Goal: Task Accomplishment & Management: Manage account settings

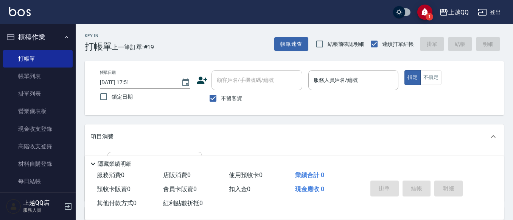
drag, startPoint x: 234, startPoint y: 100, endPoint x: 229, endPoint y: 81, distance: 19.9
click at [233, 96] on span "不留客資" at bounding box center [231, 98] width 21 height 8
click at [221, 96] on input "不留客資" at bounding box center [213, 98] width 16 height 16
checkbox input "false"
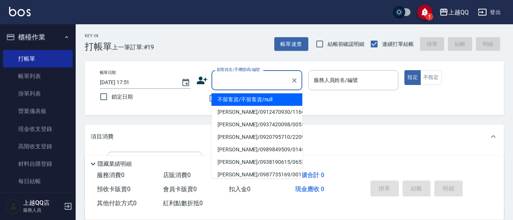
click at [232, 78] on input "顧客姓名/手機號碼/編號" at bounding box center [251, 79] width 73 height 13
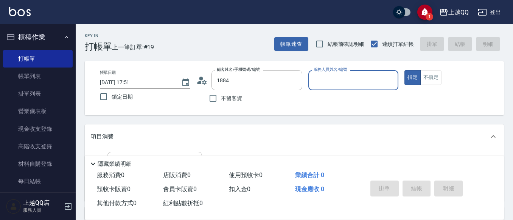
type input "林思岑/0984036096/1884"
type input "欣樺-6"
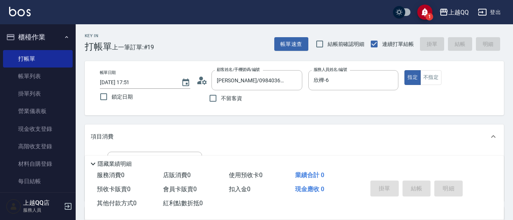
click at [206, 80] on icon at bounding box center [201, 80] width 11 height 11
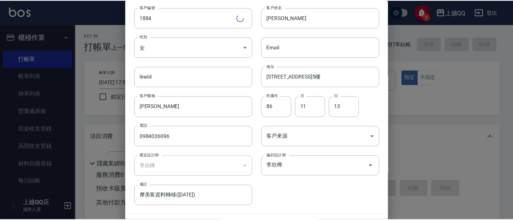
scroll to position [43, 0]
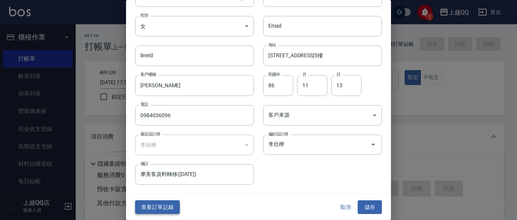
click at [168, 202] on button "查看訂單記錄" at bounding box center [157, 207] width 45 height 14
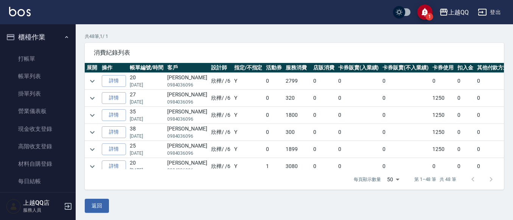
scroll to position [51, 0]
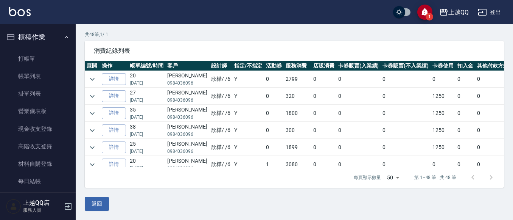
click at [87, 73] on td at bounding box center [92, 79] width 15 height 17
click at [96, 79] on icon "expand row" at bounding box center [92, 79] width 9 height 9
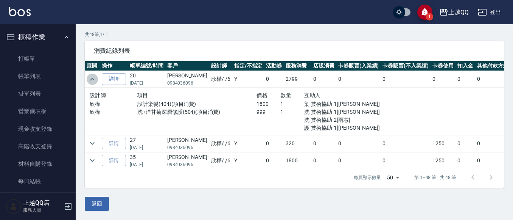
click at [96, 79] on icon "expand row" at bounding box center [92, 79] width 9 height 9
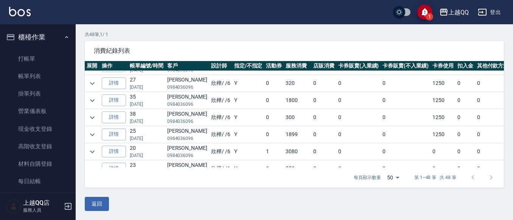
scroll to position [0, 0]
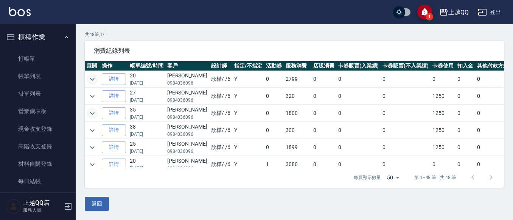
click at [94, 110] on icon "expand row" at bounding box center [92, 113] width 9 height 9
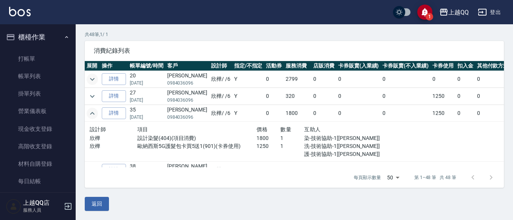
click at [94, 110] on icon "expand row" at bounding box center [92, 113] width 9 height 9
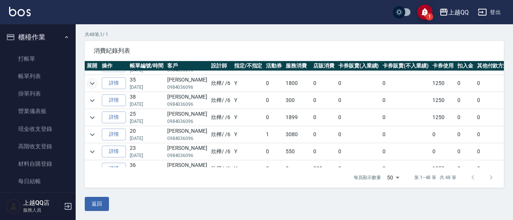
scroll to position [38, 0]
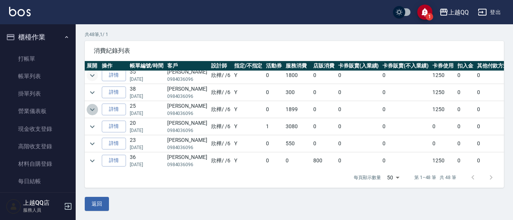
click at [91, 107] on icon "expand row" at bounding box center [92, 109] width 9 height 9
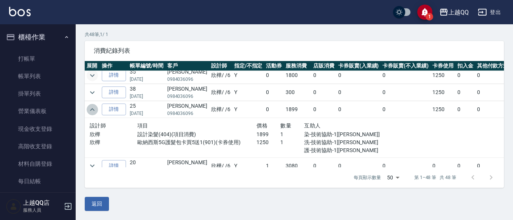
click at [91, 107] on icon "expand row" at bounding box center [92, 109] width 9 height 9
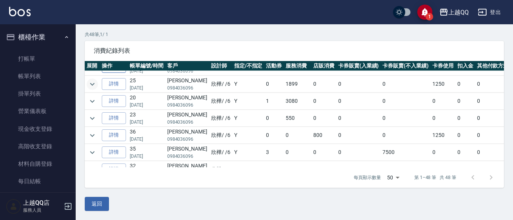
scroll to position [76, 0]
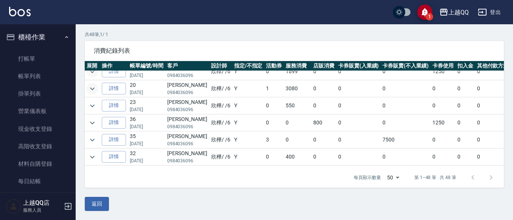
click at [93, 91] on icon "expand row" at bounding box center [92, 88] width 9 height 9
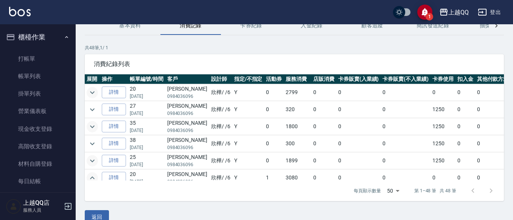
scroll to position [51, 0]
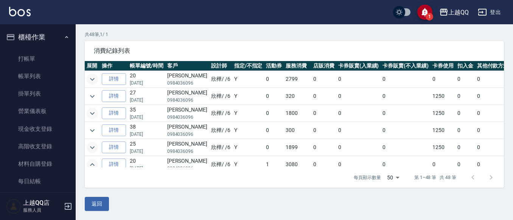
click at [90, 77] on icon "expand row" at bounding box center [92, 79] width 9 height 9
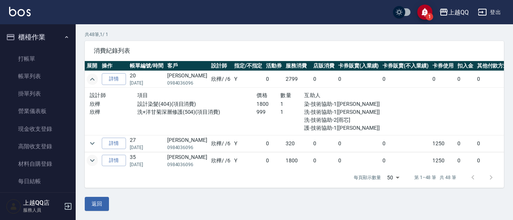
click at [96, 80] on icon "expand row" at bounding box center [92, 79] width 9 height 9
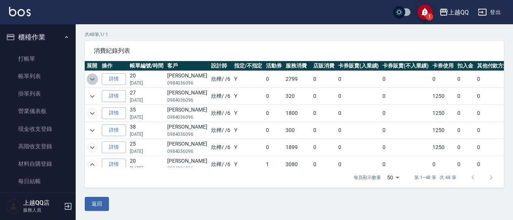
click at [96, 79] on button "expand row" at bounding box center [92, 78] width 11 height 11
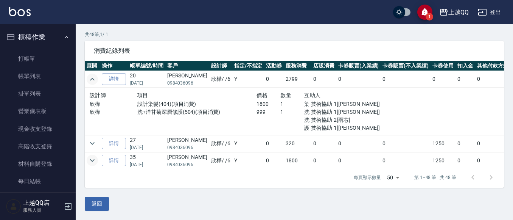
click at [96, 79] on icon "expand row" at bounding box center [92, 79] width 9 height 9
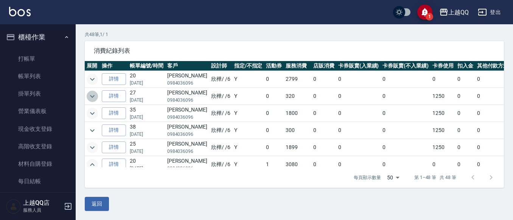
click at [93, 94] on icon "expand row" at bounding box center [92, 96] width 9 height 9
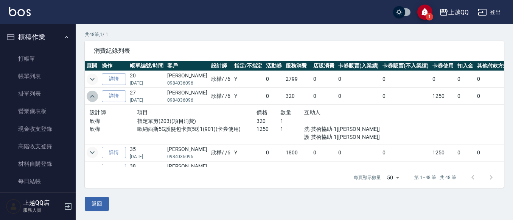
click at [93, 94] on icon "expand row" at bounding box center [92, 96] width 9 height 9
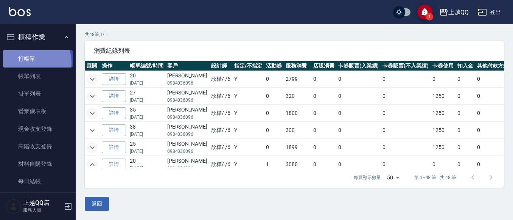
click at [34, 62] on link "打帳單" at bounding box center [38, 58] width 70 height 17
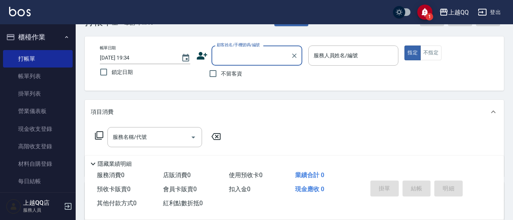
scroll to position [38, 0]
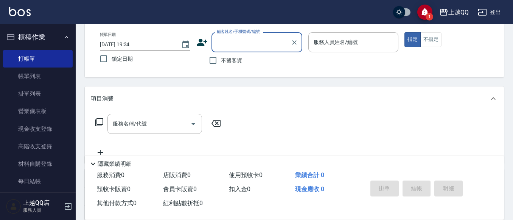
click at [221, 60] on span "不留客資" at bounding box center [231, 60] width 21 height 8
click at [221, 60] on input "不留客資" at bounding box center [213, 60] width 16 height 16
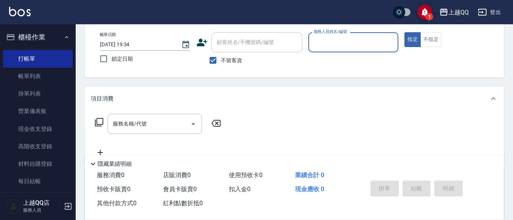
click at [232, 60] on span "不留客資" at bounding box center [231, 60] width 21 height 8
click at [221, 60] on input "不留客資" at bounding box center [213, 60] width 16 height 16
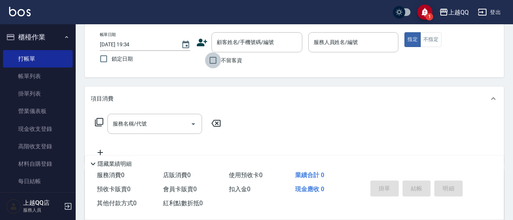
click at [218, 58] on input "不留客資" at bounding box center [213, 60] width 16 height 16
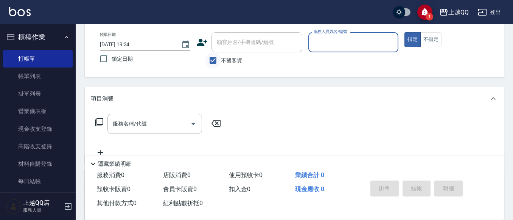
click at [218, 58] on input "不留客資" at bounding box center [213, 60] width 16 height 16
checkbox input "false"
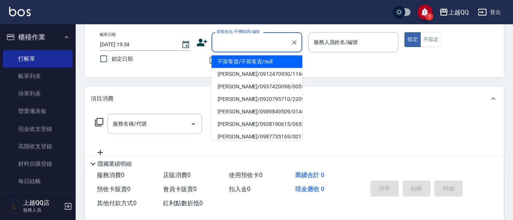
click at [235, 45] on input "顧客姓名/手機號碼/編號" at bounding box center [251, 42] width 73 height 13
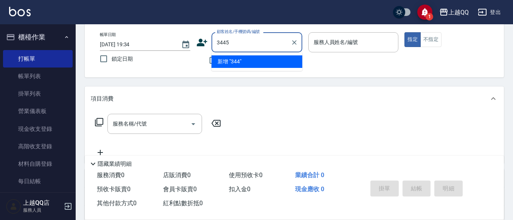
type input "3445"
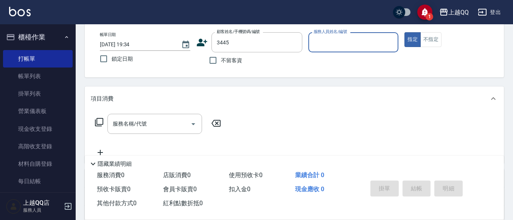
click at [405, 32] on button "指定" at bounding box center [413, 39] width 16 height 15
type button "true"
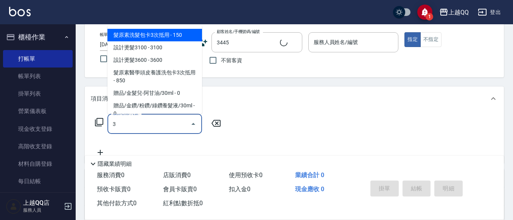
type input "30"
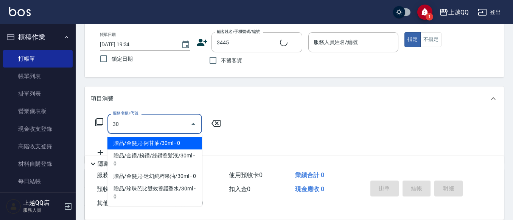
type input "李佳蓉/0989664405/3445"
type input "3"
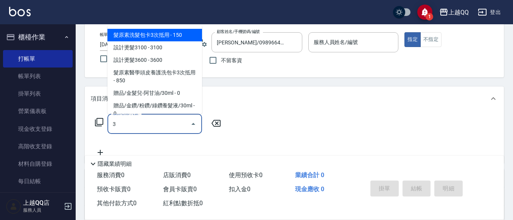
type input "欣樺-6"
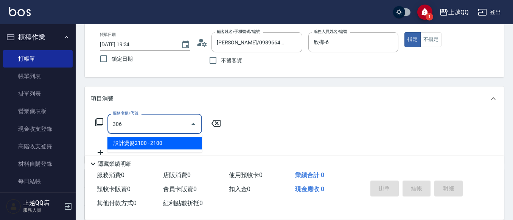
type input "設計燙髮2100(306)"
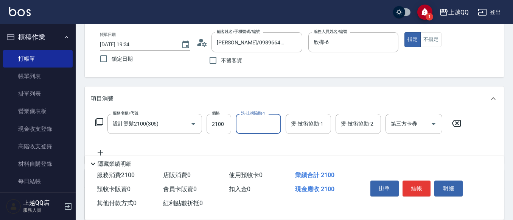
drag, startPoint x: 220, startPoint y: 124, endPoint x: 280, endPoint y: 26, distance: 114.7
click at [221, 124] on input "2100" at bounding box center [219, 124] width 25 height 20
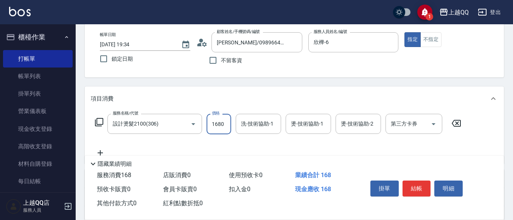
type input "1680"
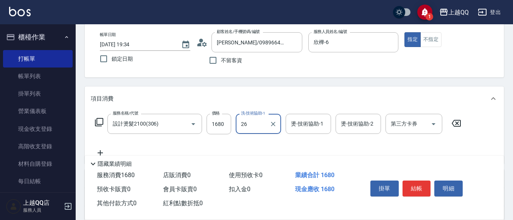
type input "林恩昕-26"
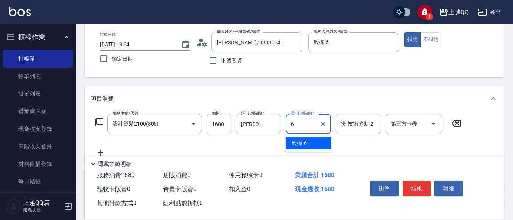
type input "欣樺-6"
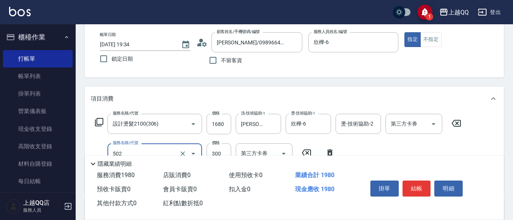
type input "自備護髮(502)"
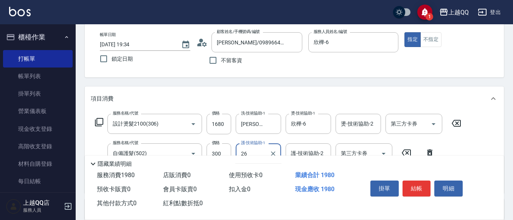
type input "林恩昕-26"
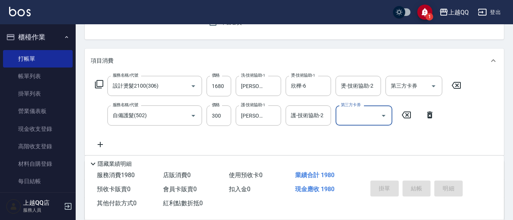
type input "2025/09/07 19:37"
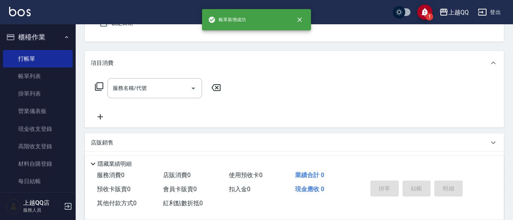
scroll to position [36, 0]
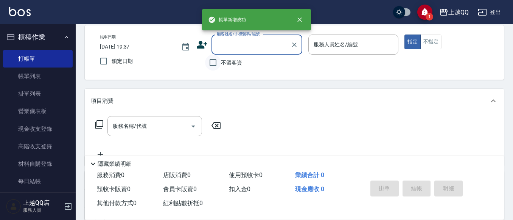
click at [219, 62] on input "不留客資" at bounding box center [213, 63] width 16 height 16
checkbox input "true"
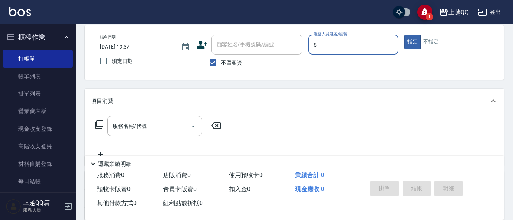
type input "欣樺-6"
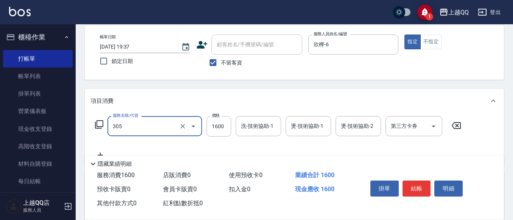
type input "設計燙髮1600(305)"
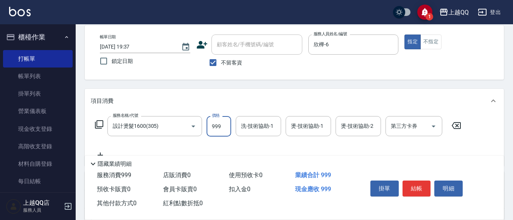
type input "999"
type input "林恩昕-26"
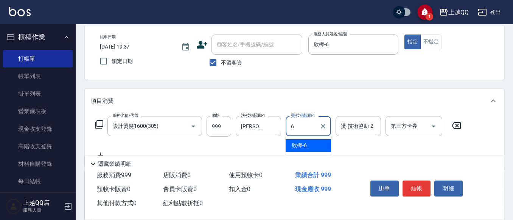
type input "欣樺-6"
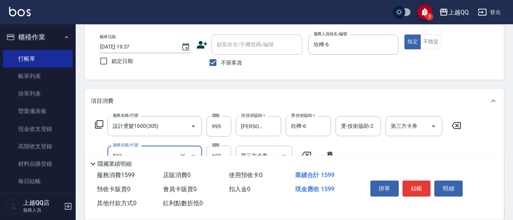
type input "小麥蛋白護髮(503)"
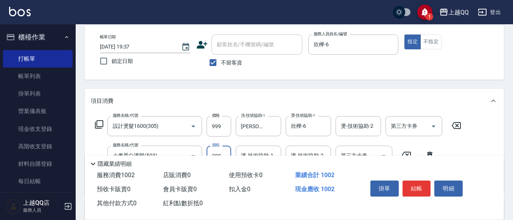
type input "300"
type input "2"
type input "林恩昕-26"
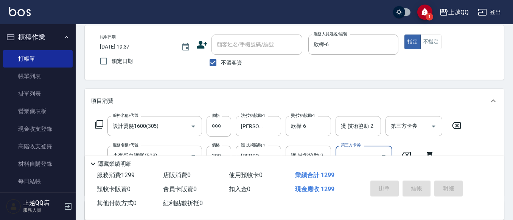
type input "2025/09/07 19:38"
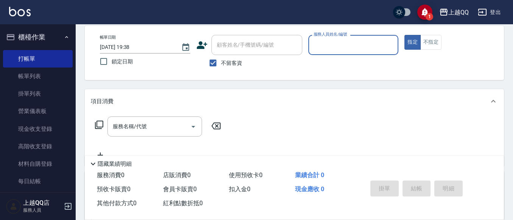
scroll to position [47, 0]
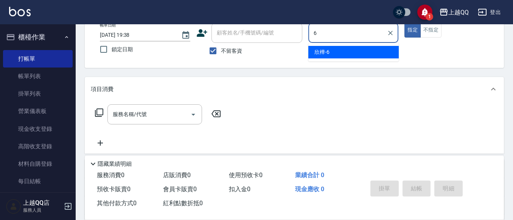
type input "欣樺-6"
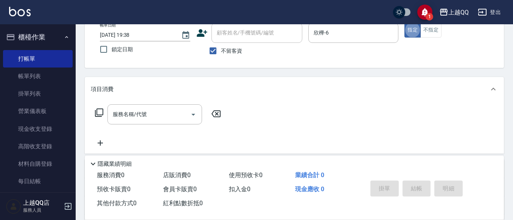
drag, startPoint x: 226, startPoint y: 48, endPoint x: 244, endPoint y: 28, distance: 27.0
click at [229, 46] on label "不留客資" at bounding box center [223, 51] width 37 height 16
click at [221, 46] on input "不留客資" at bounding box center [213, 51] width 16 height 16
checkbox input "false"
click at [244, 28] on div "顧客姓名/手機號碼/編號 顧客姓名/手機號碼/編號" at bounding box center [257, 33] width 91 height 20
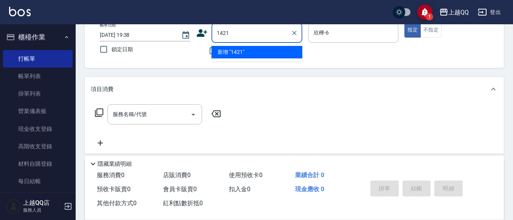
type input "1421"
click at [405, 23] on button "指定" at bounding box center [413, 30] width 16 height 15
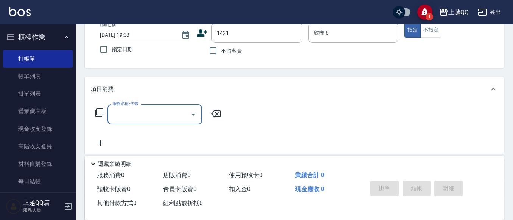
type input "1"
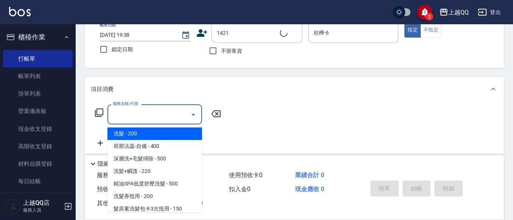
type input "吳芝璇/0956782255/1421"
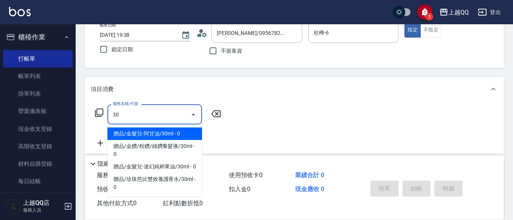
type input "305"
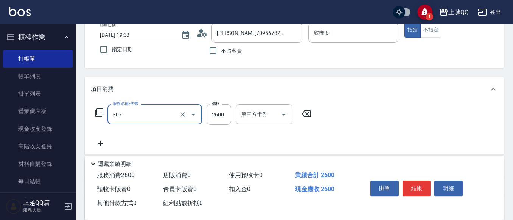
type input "設計燙髮2600(307)"
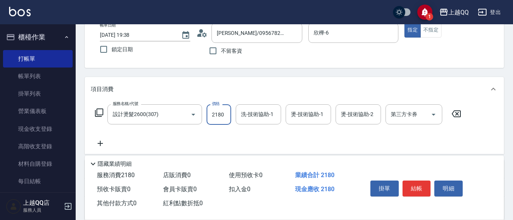
type input "2180"
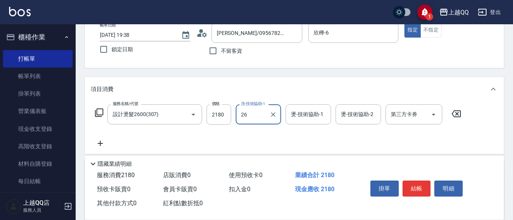
type input "林恩昕-26"
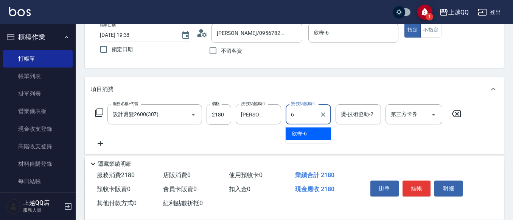
type input "欣樺-6"
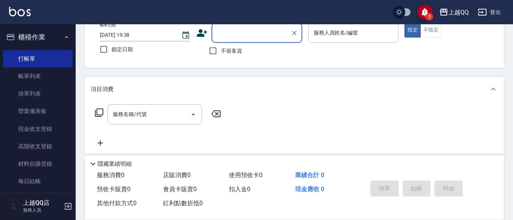
drag, startPoint x: 217, startPoint y: 49, endPoint x: 242, endPoint y: 42, distance: 25.9
click at [218, 49] on input "不留客資" at bounding box center [213, 51] width 16 height 16
checkbox input "true"
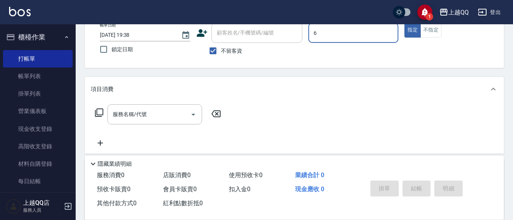
type input "欣樺-6"
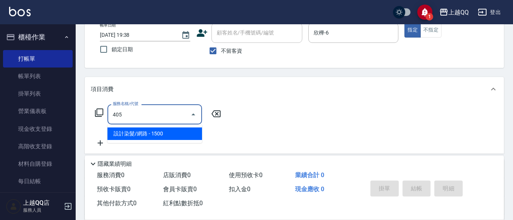
type input "設計染髮/網路(405)"
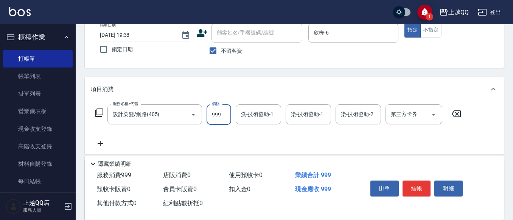
type input "999"
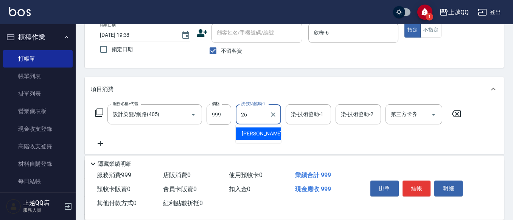
type input "26"
type input "6"
type input "林恩昕-26"
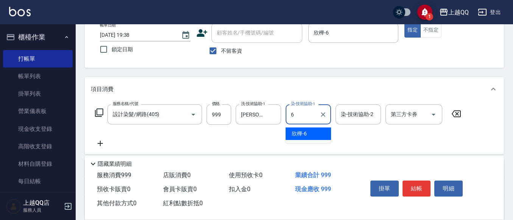
type input "欣樺-6"
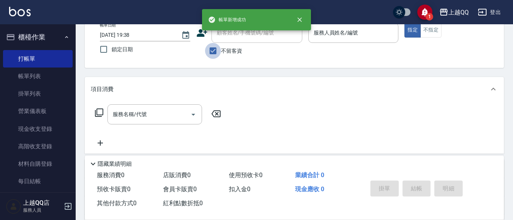
drag, startPoint x: 216, startPoint y: 47, endPoint x: 220, endPoint y: 36, distance: 11.4
click at [218, 41] on div "顧客姓名/手機號碼/編號 顧客姓名/手機號碼/編號 不留客資" at bounding box center [249, 41] width 106 height 36
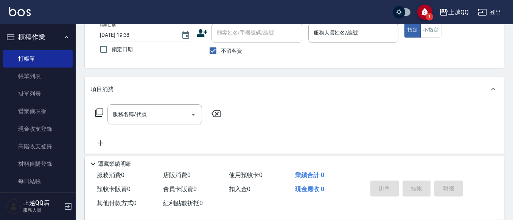
click at [223, 31] on input "顧客姓名/手機號碼/編號" at bounding box center [257, 32] width 84 height 13
click at [226, 40] on div "顧客姓名/手機號碼/編號" at bounding box center [257, 33] width 91 height 20
click at [227, 47] on span "不留客資" at bounding box center [231, 51] width 21 height 8
click at [221, 47] on input "不留客資" at bounding box center [213, 51] width 16 height 16
checkbox input "false"
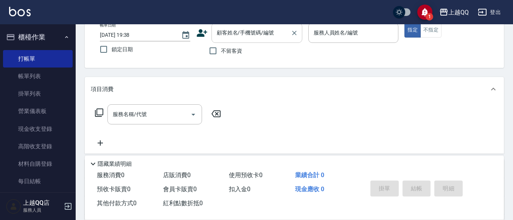
click at [236, 30] on div "顧客姓名/手機號碼/編號 顧客姓名/手機號碼/編號" at bounding box center [257, 33] width 91 height 20
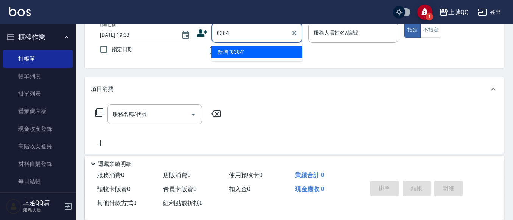
type input "0384"
click at [405, 23] on button "指定" at bounding box center [413, 30] width 16 height 15
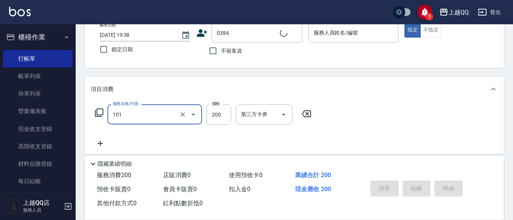
type input "101"
type input "2"
type input "陳慧純/0918523952/0384"
type input "洗髮(101)"
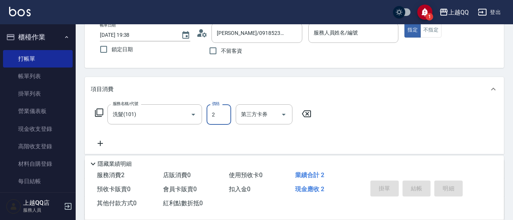
type input "23"
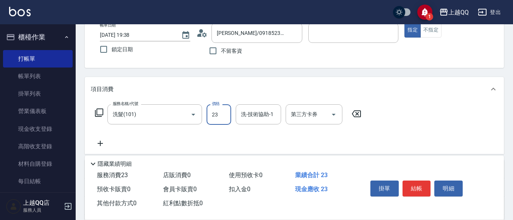
type input "欣樺-6"
type input "230"
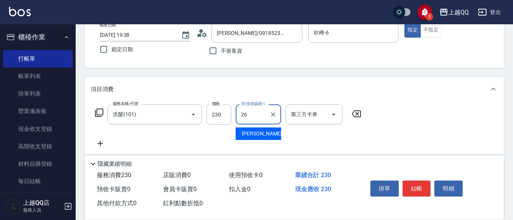
type input "林恩昕-26"
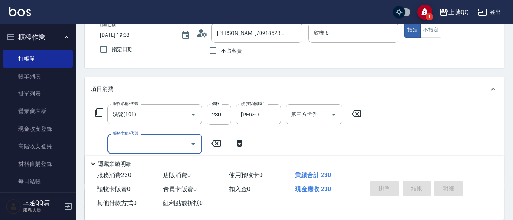
type input "2025/09/07 19:39"
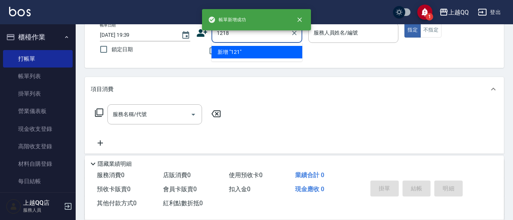
type input "1218"
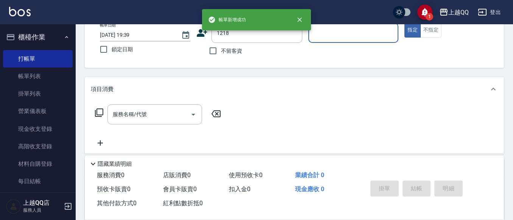
click at [405, 23] on button "指定" at bounding box center [413, 30] width 16 height 15
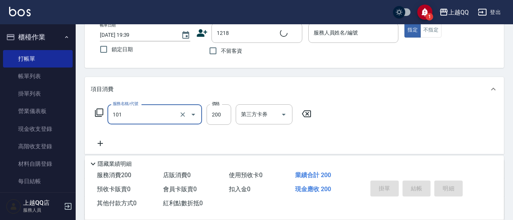
type input "101"
type input "周采芊/0926969952/1218"
type input "洗髮(101)"
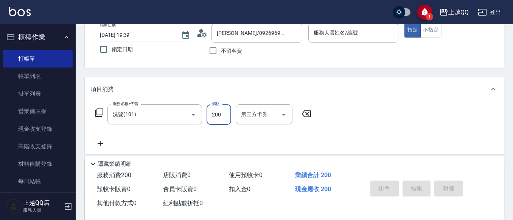
type input "2"
type input "欣樺-6"
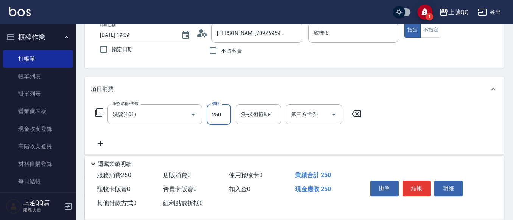
type input "250"
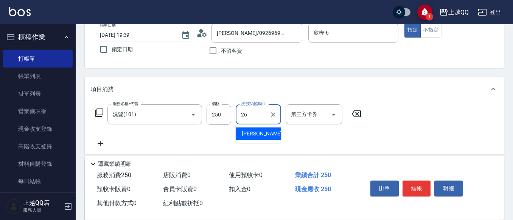
type input "2"
type input "孟穎-8"
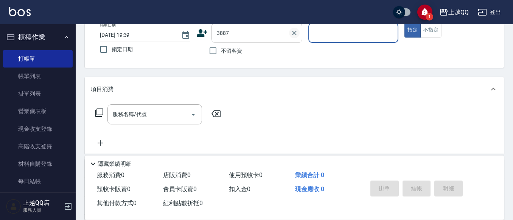
type input "廖敏婷/0972227221/3887"
click at [293, 31] on icon "Clear" at bounding box center [294, 33] width 5 height 5
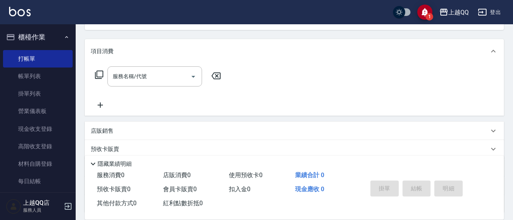
type input "邱鈺絜/0970777107/2887"
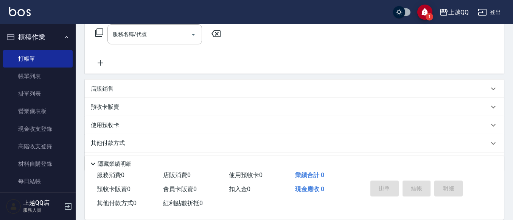
type input "欣樺-6"
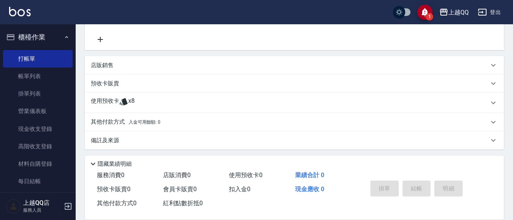
click at [120, 103] on icon at bounding box center [124, 101] width 8 height 7
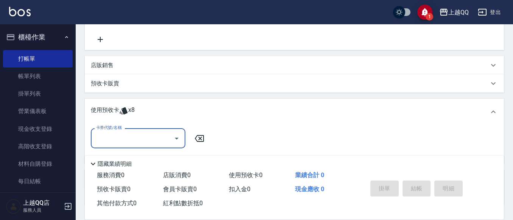
scroll to position [0, 0]
click at [141, 137] on input "卡券代號/名稱" at bounding box center [132, 137] width 76 height 13
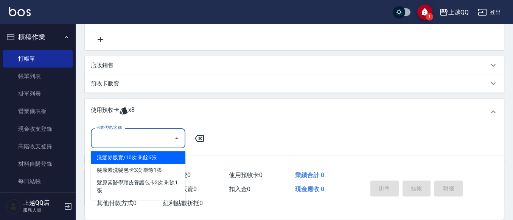
click at [153, 159] on div "洗髮券販賣/10次 剩餘6張" at bounding box center [138, 157] width 95 height 12
type input "洗髮券販賣/10次"
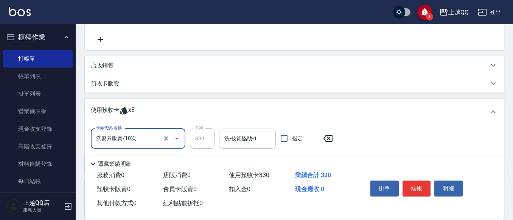
click at [238, 137] on input "洗-技術協助-1" at bounding box center [248, 138] width 50 height 13
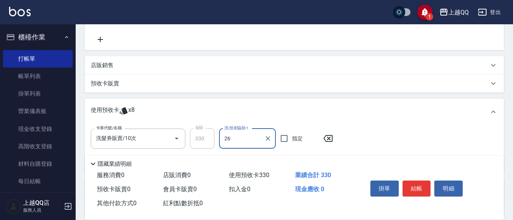
type input "林恩昕-26"
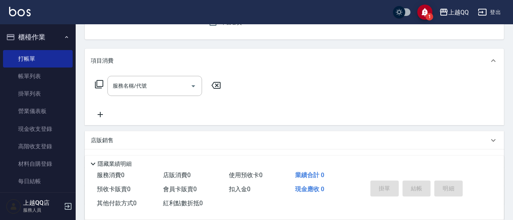
scroll to position [38, 0]
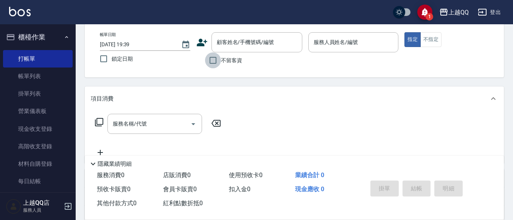
click at [215, 64] on input "不留客資" at bounding box center [213, 60] width 16 height 16
drag, startPoint x: 210, startPoint y: 55, endPoint x: 230, endPoint y: 48, distance: 20.5
click at [212, 55] on input "不留客資" at bounding box center [213, 60] width 16 height 16
checkbox input "false"
click at [230, 48] on input "顧客姓名/手機號碼/編號" at bounding box center [251, 42] width 73 height 13
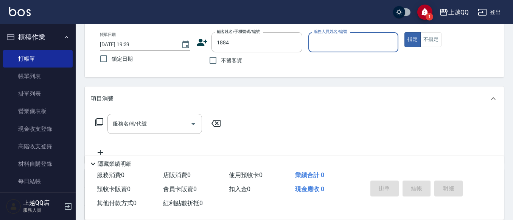
click at [405, 32] on button "指定" at bounding box center [413, 39] width 16 height 15
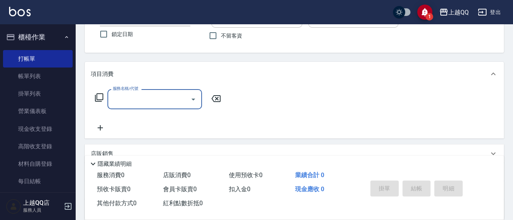
scroll to position [76, 0]
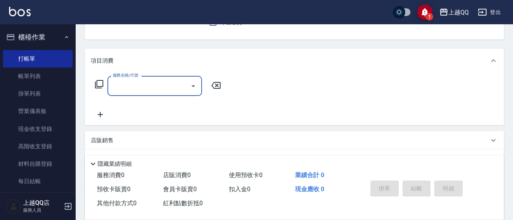
type input "林思岑/0984036096/1884"
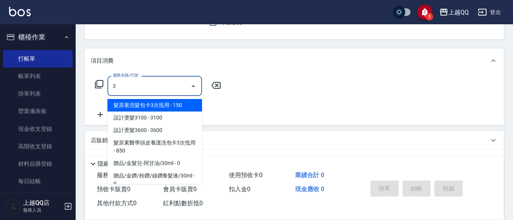
type input "30"
type input "欣樺-6"
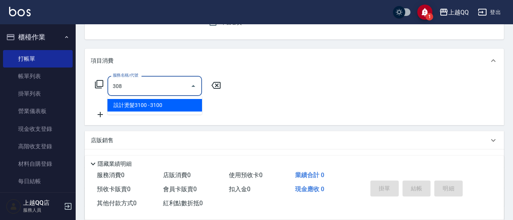
type input "設計燙髮3100(308)"
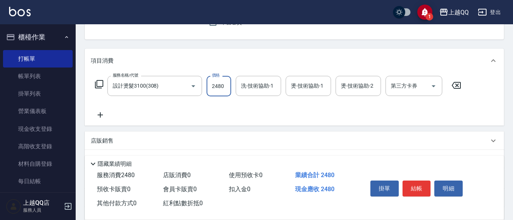
type input "2480"
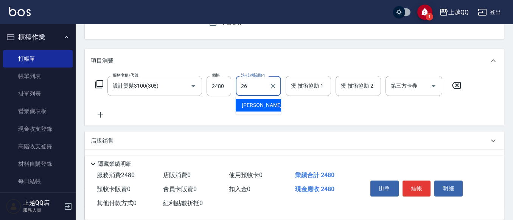
type input "林恩昕-26"
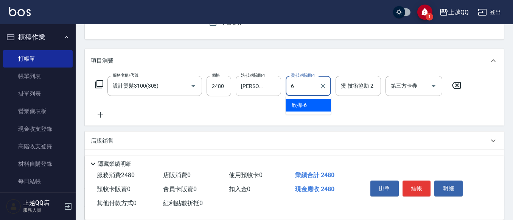
type input "欣樺-6"
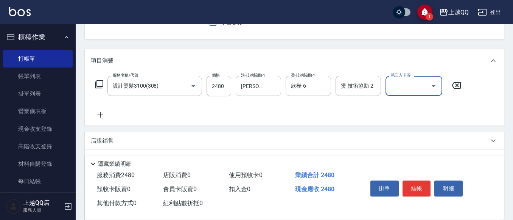
scroll to position [114, 0]
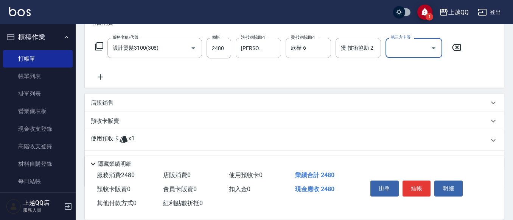
click at [108, 106] on p "店販銷售" at bounding box center [102, 103] width 23 height 8
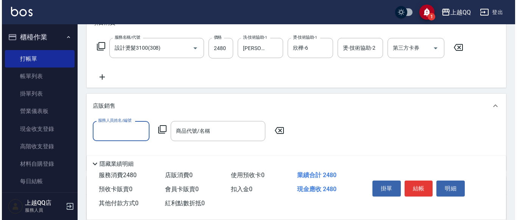
scroll to position [0, 0]
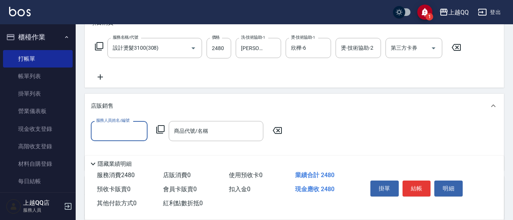
click at [122, 122] on label "服務人員姓名/編號" at bounding box center [112, 120] width 33 height 6
click at [122, 124] on input "服務人員姓名/編號" at bounding box center [119, 130] width 50 height 13
type input "欣樺-6"
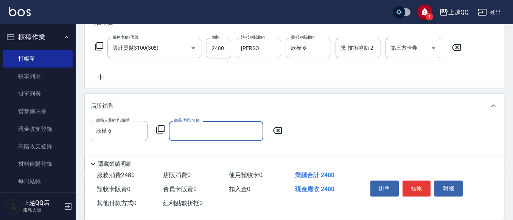
drag, startPoint x: 164, startPoint y: 135, endPoint x: 165, endPoint y: 129, distance: 5.9
click at [164, 135] on div "服務人員姓名/編號 欣樺-6 服務人員姓名/編號 商品代號/名稱 商品代號/名稱" at bounding box center [189, 131] width 196 height 20
click at [165, 129] on div "服務人員姓名/編號 欣樺-6 服務人員姓名/編號 商品代號/名稱 商品代號/名稱" at bounding box center [189, 131] width 196 height 20
click at [159, 127] on icon at bounding box center [160, 129] width 9 height 9
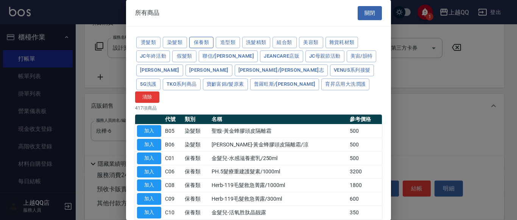
click at [196, 40] on button "保養類" at bounding box center [201, 43] width 24 height 12
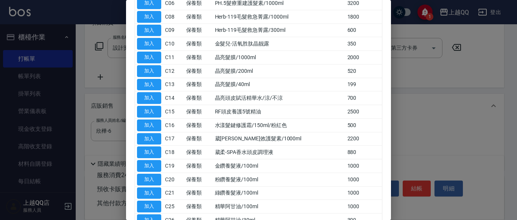
scroll to position [38, 0]
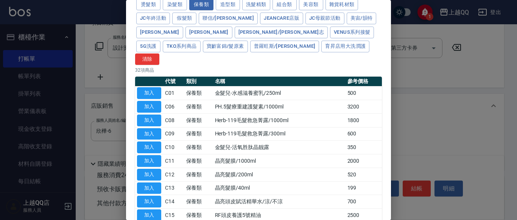
drag, startPoint x: 262, startPoint y: 31, endPoint x: 244, endPoint y: 40, distance: 19.6
click at [160, 40] on button "5G洗護" at bounding box center [148, 46] width 24 height 12
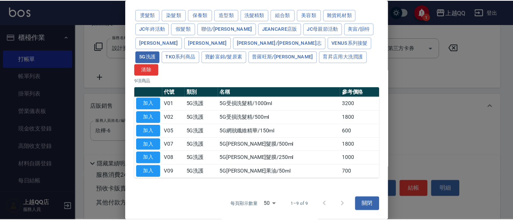
scroll to position [16, 0]
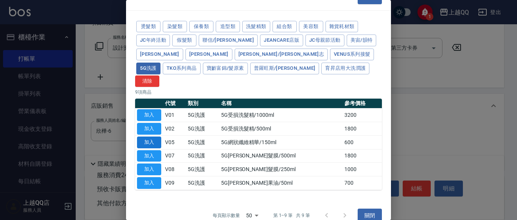
click at [146, 136] on button "加入" at bounding box center [149, 142] width 24 height 12
type input "5G網狀纖維精華/150ml"
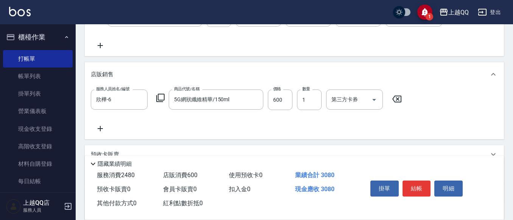
scroll to position [189, 0]
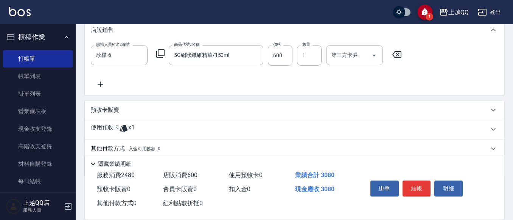
click at [123, 130] on icon at bounding box center [123, 127] width 9 height 9
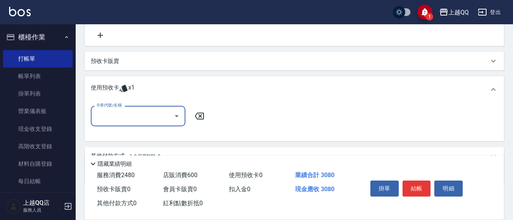
scroll to position [265, 0]
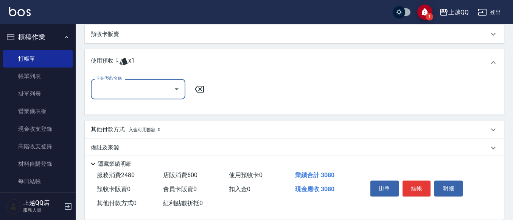
click at [160, 85] on input "卡券代號/名稱" at bounding box center [132, 88] width 76 height 13
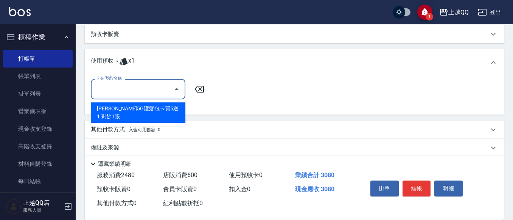
click at [173, 111] on div "歐納西斯5G護髮包卡買5送1 剩餘1張" at bounding box center [138, 112] width 95 height 20
type input "歐納西斯5G護髮包卡買5送1"
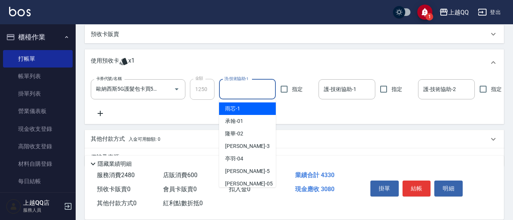
click at [249, 92] on input "洗-技術協助-1" at bounding box center [248, 89] width 50 height 13
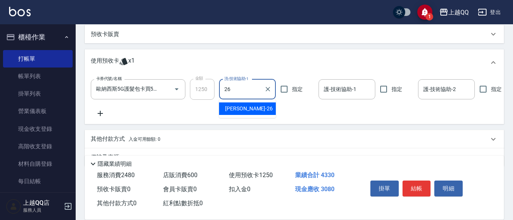
type input "林恩昕-26"
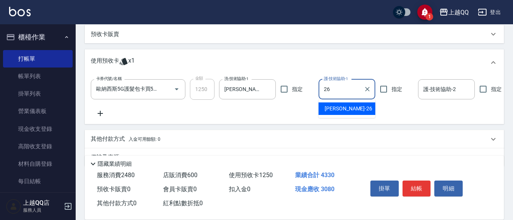
type input "林恩昕-26"
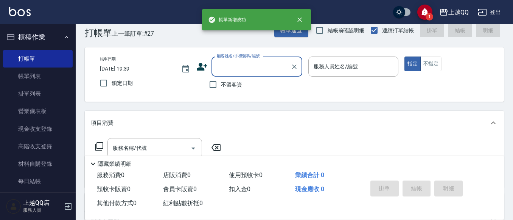
scroll to position [38, 0]
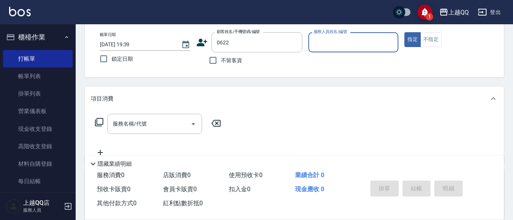
click at [405, 32] on button "指定" at bounding box center [413, 39] width 16 height 15
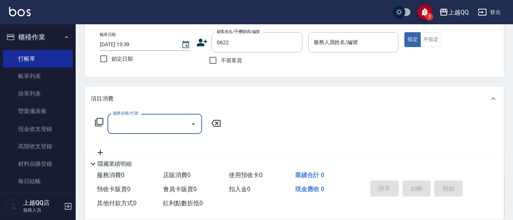
type input "王嬿茹/0928528535/0622"
type input "欣樺-6"
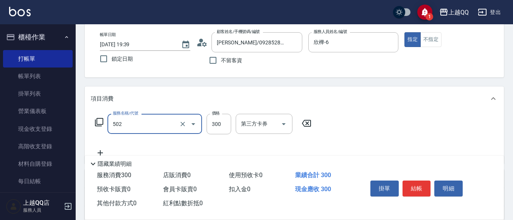
type input "自備護髮(502)"
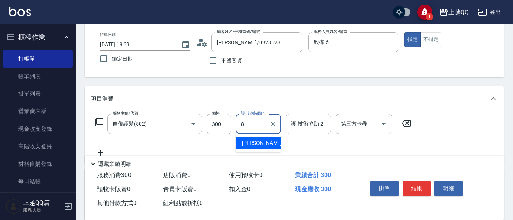
type input "孟穎-8"
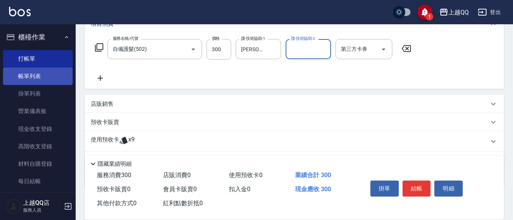
scroll to position [114, 0]
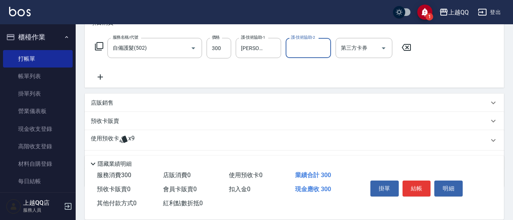
click at [125, 139] on icon at bounding box center [124, 139] width 8 height 7
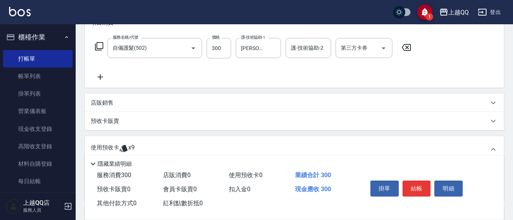
scroll to position [0, 0]
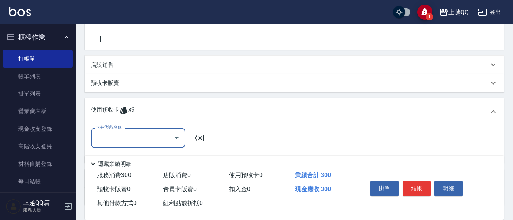
click at [142, 141] on input "卡券代號/名稱" at bounding box center [132, 137] width 76 height 13
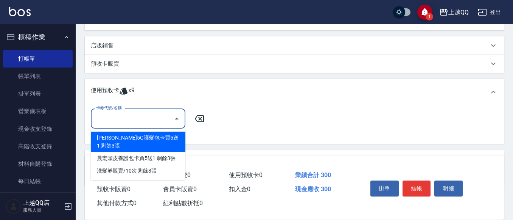
scroll to position [189, 0]
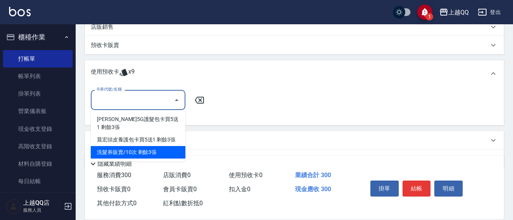
click at [150, 148] on div "洗髮券販賣/10次 剩餘3張" at bounding box center [138, 152] width 95 height 12
type input "洗髮券販賣/10次"
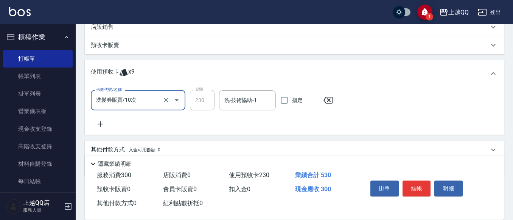
drag, startPoint x: 255, startPoint y: 105, endPoint x: 296, endPoint y: 29, distance: 86.4
click at [260, 102] on input "洗-技術協助-1" at bounding box center [248, 99] width 50 height 13
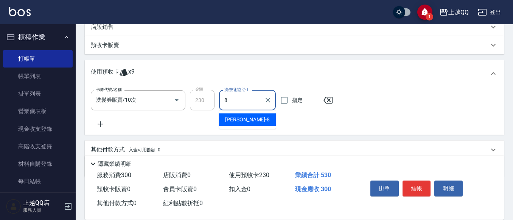
type input "孟穎-8"
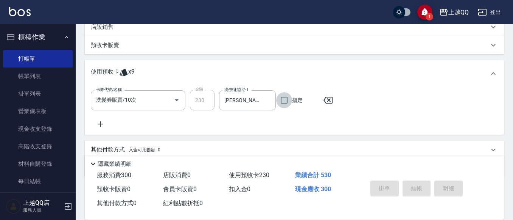
type input "2025/09/07 19:40"
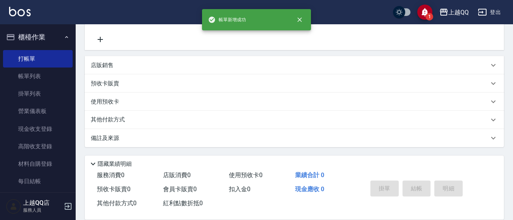
scroll to position [0, 0]
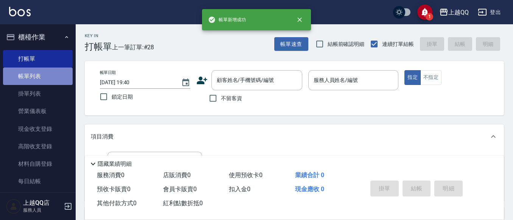
click at [38, 72] on link "帳單列表" at bounding box center [38, 75] width 70 height 17
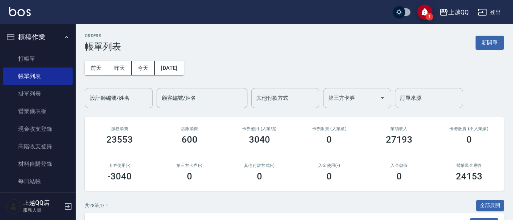
drag, startPoint x: 115, startPoint y: 103, endPoint x: 176, endPoint y: 5, distance: 115.9
click at [116, 101] on input "設計師編號/姓名" at bounding box center [118, 97] width 61 height 13
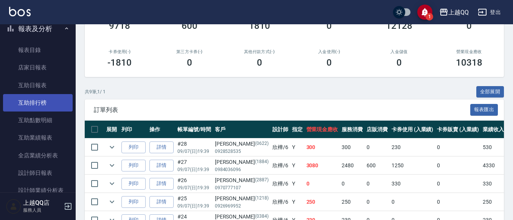
scroll to position [265, 0]
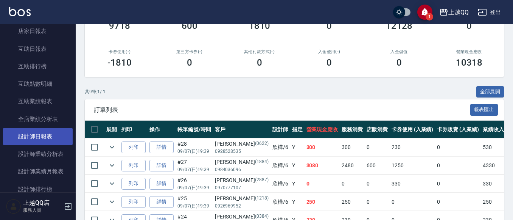
type input "欣樺-6"
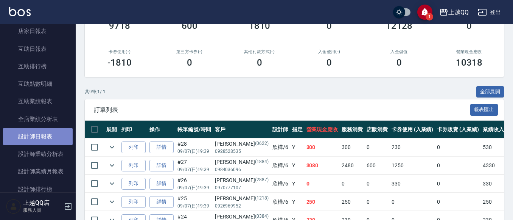
click at [42, 137] on link "設計師日報表" at bounding box center [38, 136] width 70 height 17
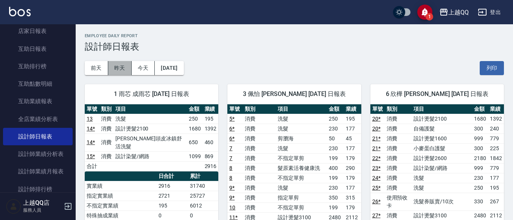
click at [122, 64] on button "昨天" at bounding box center [119, 68] width 23 height 14
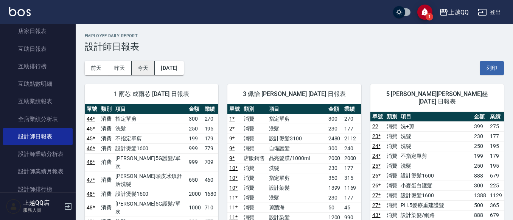
click at [146, 71] on button "今天" at bounding box center [143, 68] width 23 height 14
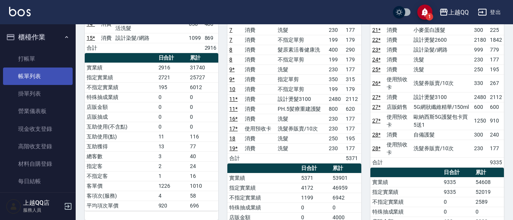
scroll to position [114, 0]
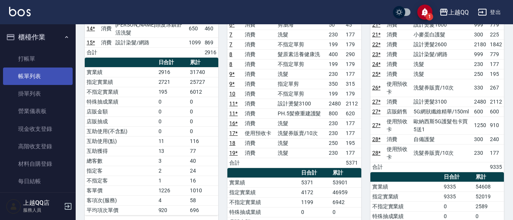
click at [17, 68] on link "帳單列表" at bounding box center [38, 75] width 70 height 17
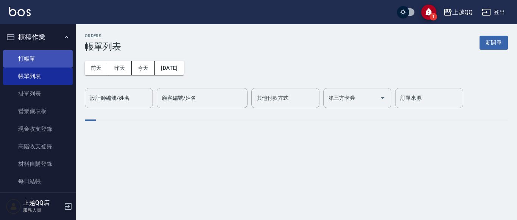
click at [27, 60] on link "打帳單" at bounding box center [38, 58] width 70 height 17
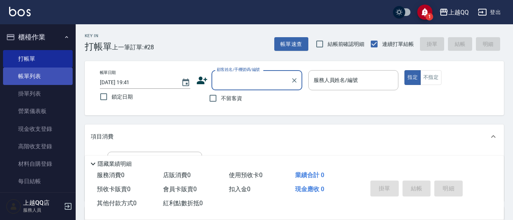
click at [36, 84] on link "帳單列表" at bounding box center [38, 75] width 70 height 17
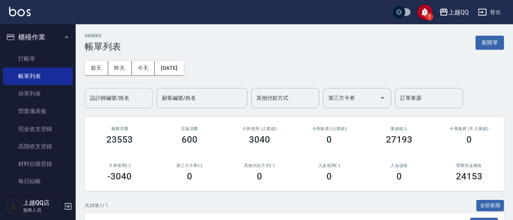
click at [115, 105] on div "設計師編號/姓名" at bounding box center [119, 98] width 68 height 20
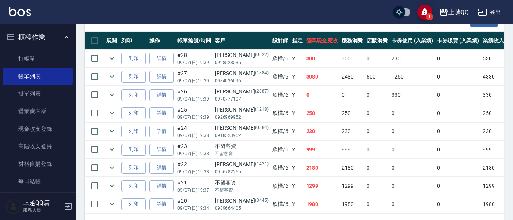
scroll to position [189, 0]
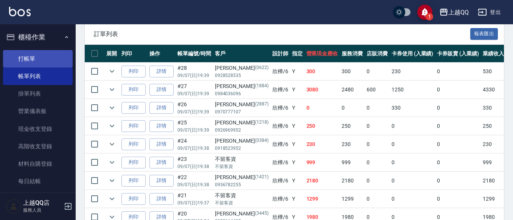
type input "欣樺-6"
click at [47, 61] on link "打帳單" at bounding box center [38, 58] width 70 height 17
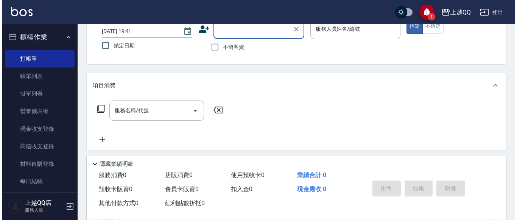
scroll to position [38, 0]
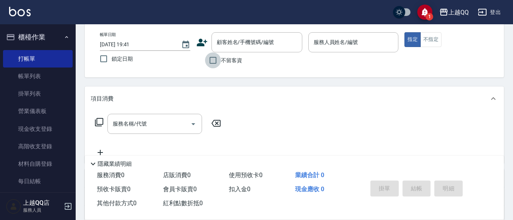
drag, startPoint x: 217, startPoint y: 60, endPoint x: 422, endPoint y: 55, distance: 205.2
click at [218, 60] on input "不留客資" at bounding box center [213, 60] width 16 height 16
checkbox input "true"
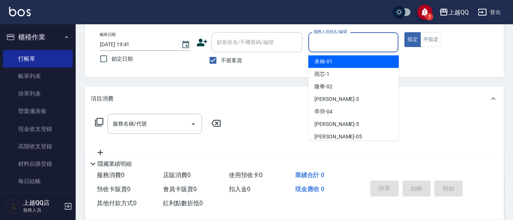
click at [324, 36] on input "服務人員姓名/編號" at bounding box center [354, 42] width 84 height 13
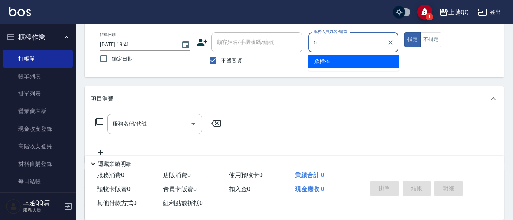
type input "欣樺-6"
type button "true"
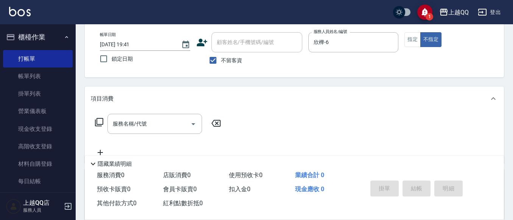
click at [93, 119] on div "服務名稱/代號 服務名稱/代號" at bounding box center [158, 124] width 135 height 20
click at [102, 121] on icon at bounding box center [99, 121] width 9 height 9
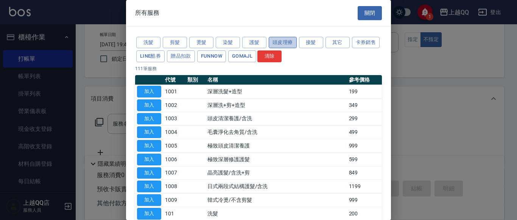
click at [283, 43] on button "頭皮理療" at bounding box center [283, 43] width 28 height 12
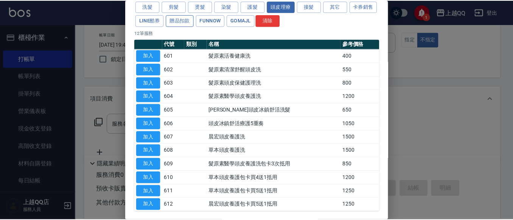
scroll to position [0, 0]
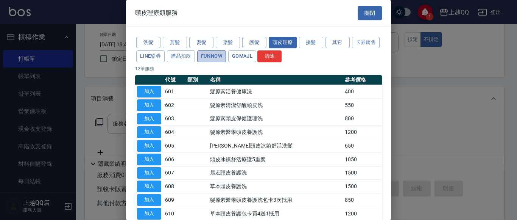
click at [226, 55] on button "FUNNOW" at bounding box center [211, 56] width 29 height 12
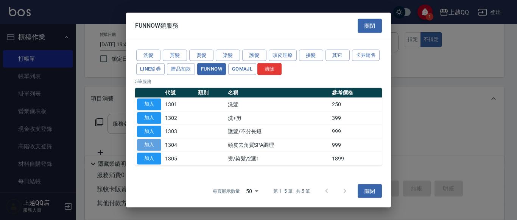
click at [146, 143] on button "加入" at bounding box center [149, 145] width 24 height 12
type input "頭皮去角質SPA調理(1304)"
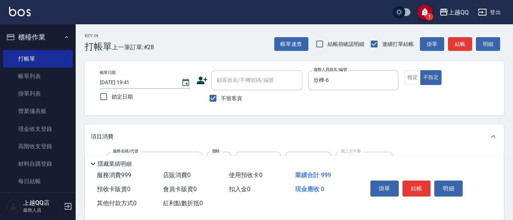
scroll to position [76, 0]
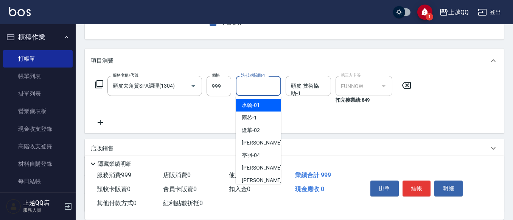
click at [262, 91] on input "洗-技術協助-1" at bounding box center [258, 85] width 39 height 13
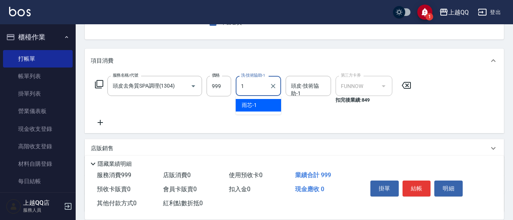
type input "雨芯-1"
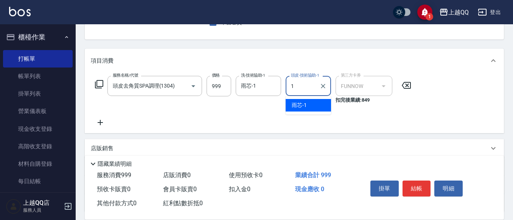
type input "雨芯-1"
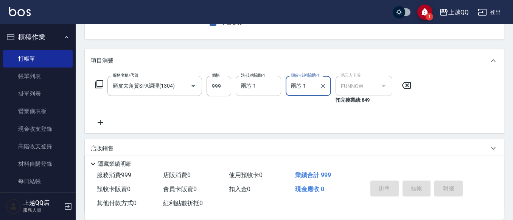
type input "2025/09/07 19:47"
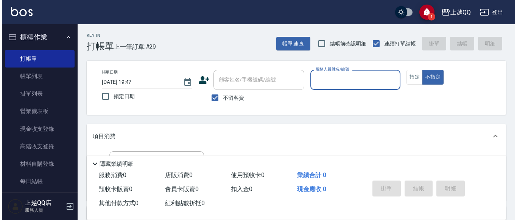
scroll to position [0, 0]
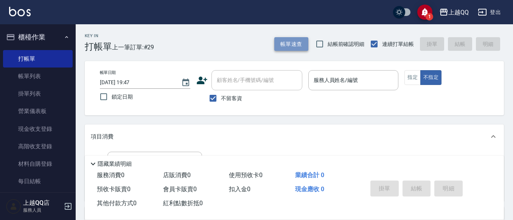
click at [287, 45] on button "帳單速查" at bounding box center [291, 44] width 34 height 14
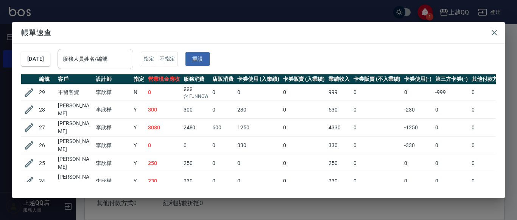
click at [77, 57] on div "服務人員姓名/編號 服務人員姓名/編號" at bounding box center [96, 59] width 76 height 20
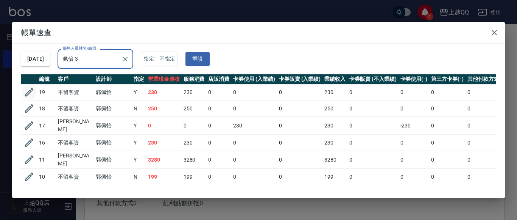
type input "佩怡-3"
click at [33, 88] on icon "button" at bounding box center [28, 91] width 11 height 11
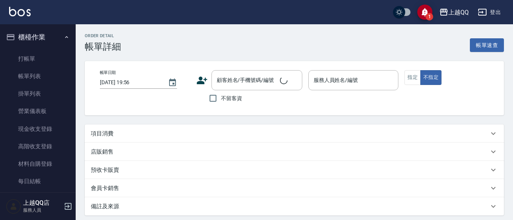
type input "2025/09/07 17:27"
checkbox input "true"
type input "佩怡-3"
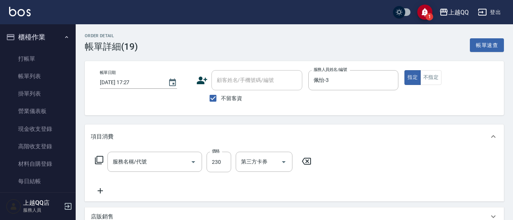
type input "洗髮(101)"
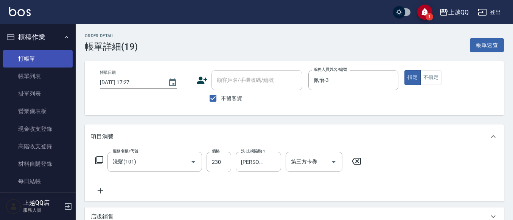
click at [20, 54] on link "打帳單" at bounding box center [38, 58] width 70 height 17
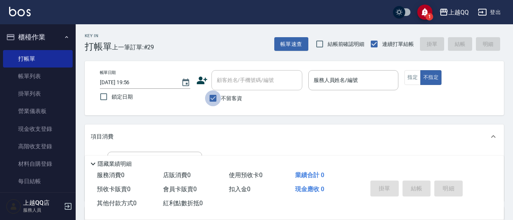
click at [208, 95] on input "不留客資" at bounding box center [213, 98] width 16 height 16
checkbox input "false"
click at [231, 73] on div "顧客姓名/手機號碼/編號" at bounding box center [257, 80] width 91 height 20
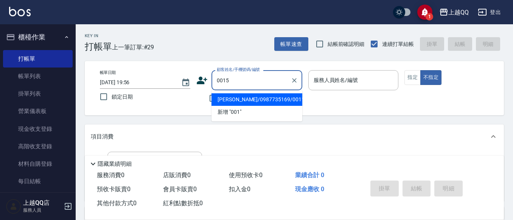
type input "0015"
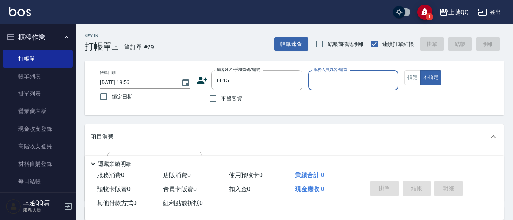
click at [421, 70] on button "不指定" at bounding box center [431, 77] width 21 height 15
type button "false"
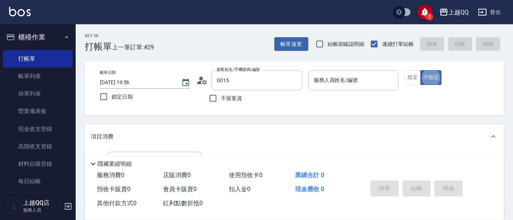
type input "袁庭萱/0955020415/0015"
type input "佩怡-3"
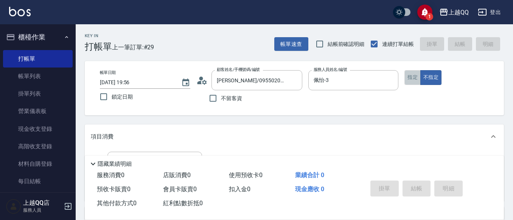
click at [416, 76] on button "指定" at bounding box center [413, 77] width 16 height 15
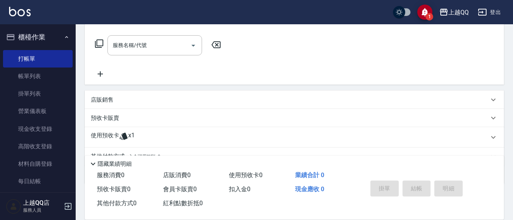
scroll to position [153, 0]
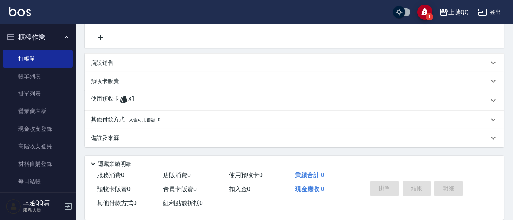
click at [129, 100] on span "x1" at bounding box center [131, 100] width 6 height 11
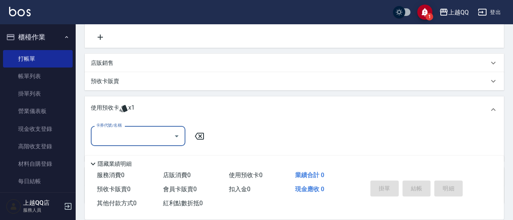
scroll to position [0, 0]
click at [123, 136] on input "卡券代號/名稱" at bounding box center [132, 135] width 76 height 13
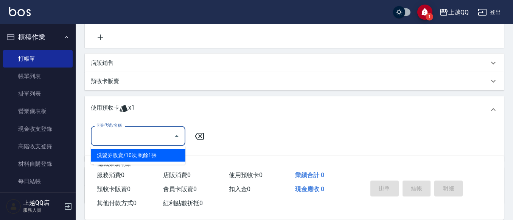
click at [134, 154] on div "洗髮券販賣/10次 剩餘1張" at bounding box center [138, 155] width 95 height 12
type input "洗髮券販賣/10次"
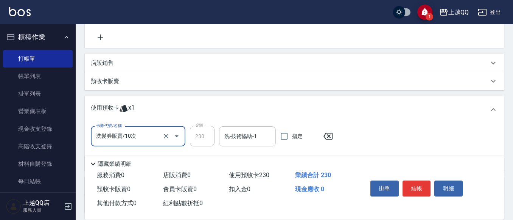
click at [234, 134] on input "洗-技術協助-1" at bounding box center [248, 135] width 50 height 13
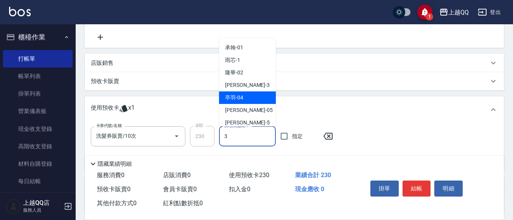
type input "佩怡-3"
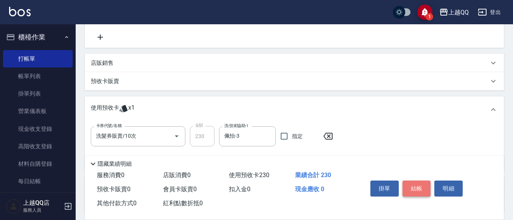
click at [429, 183] on button "結帳" at bounding box center [417, 188] width 28 height 16
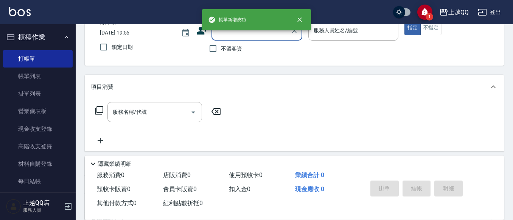
scroll to position [2, 0]
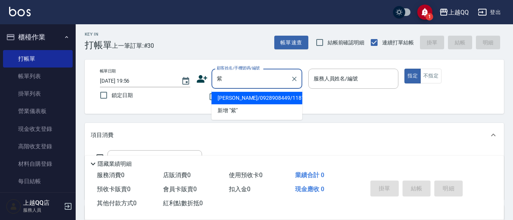
click at [251, 98] on li "李紫瑄/0928908449/1187" at bounding box center [257, 98] width 91 height 12
type input "李紫瑄/0928908449/1187"
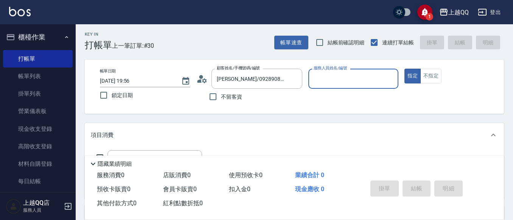
type input "佩怡-3"
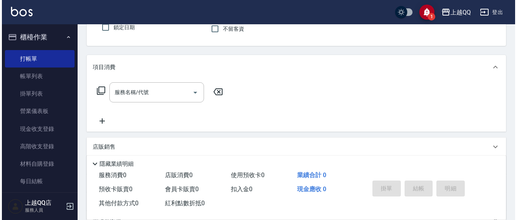
scroll to position [77, 0]
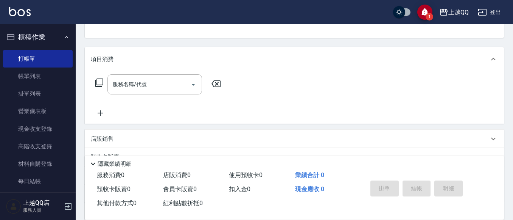
click at [93, 79] on div "服務名稱/代號 服務名稱/代號" at bounding box center [158, 84] width 135 height 20
click at [101, 79] on icon at bounding box center [99, 82] width 8 height 8
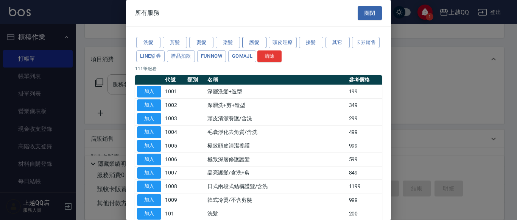
click at [251, 44] on button "護髮" at bounding box center [254, 43] width 24 height 12
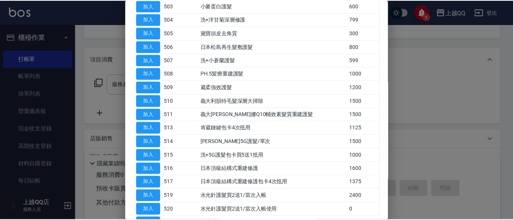
scroll to position [114, 0]
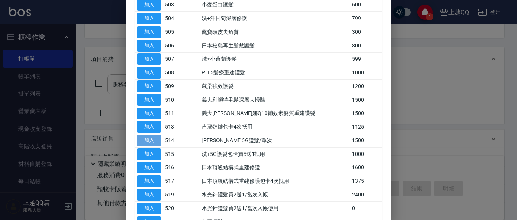
click at [155, 142] on button "加入" at bounding box center [149, 140] width 24 height 12
type input "歐納西斯5G護髮/單次(514)"
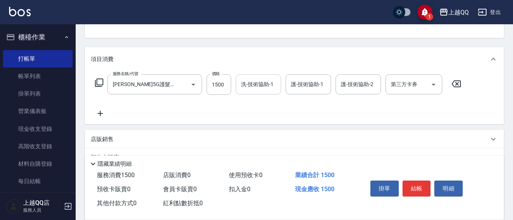
click at [266, 90] on input "洗-技術協助-1" at bounding box center [258, 84] width 39 height 13
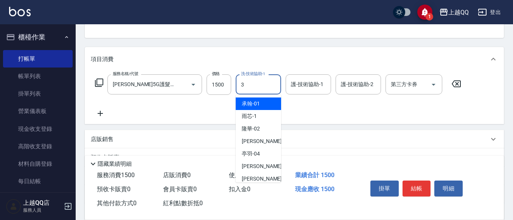
type input "佩怡-3"
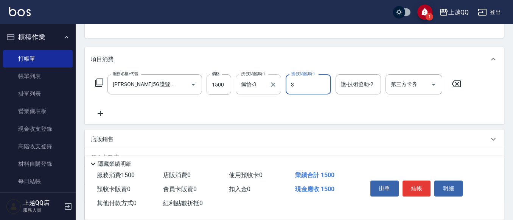
type input "佩怡-3"
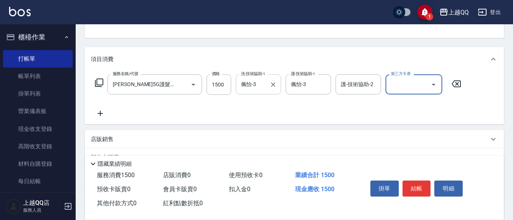
scroll to position [0, 0]
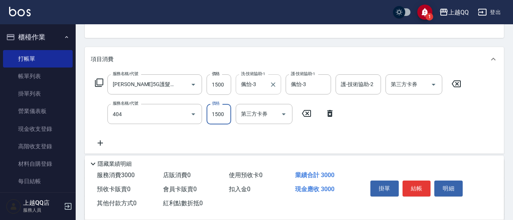
type input "設計染髮(404)"
type input "1099"
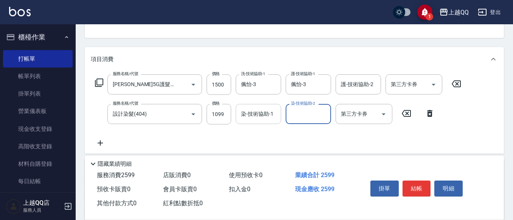
click at [252, 113] on div "染-技術協助-1 染-技術協助-1" at bounding box center [258, 114] width 45 height 20
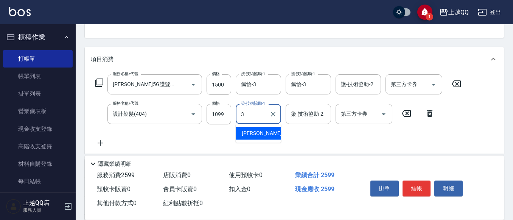
type input "佩怡-3"
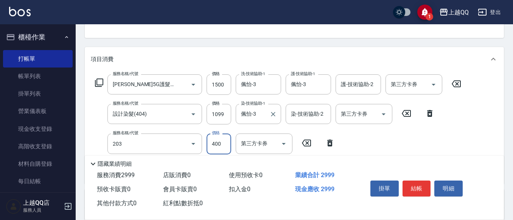
type input "指定單剪(203)"
type input "350"
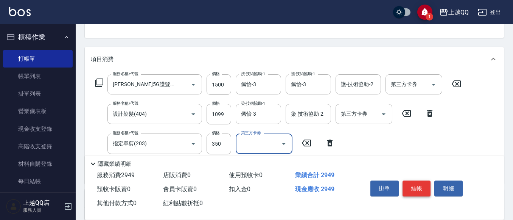
click at [422, 187] on button "結帳" at bounding box center [417, 188] width 28 height 16
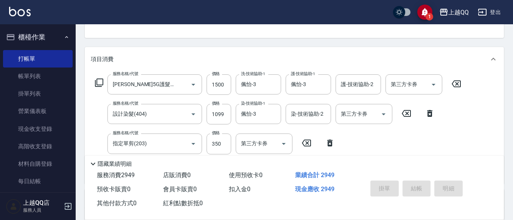
type input "2025/09/07 19:57"
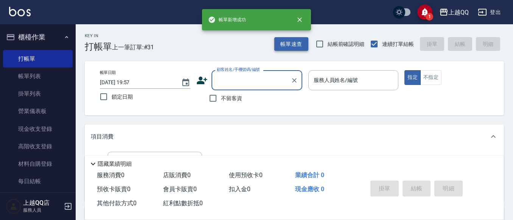
click at [289, 50] on button "帳單速查" at bounding box center [291, 44] width 34 height 14
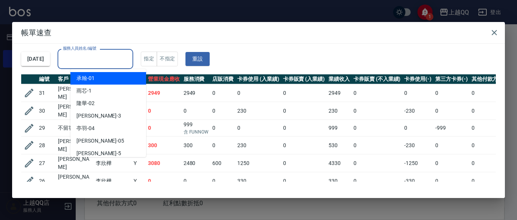
click at [104, 61] on input "服務人員姓名/編號" at bounding box center [95, 58] width 69 height 13
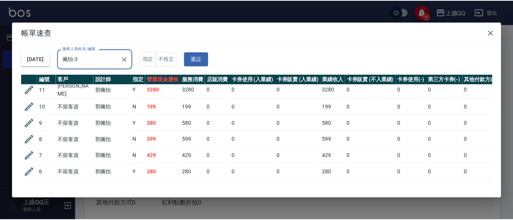
scroll to position [93, 0]
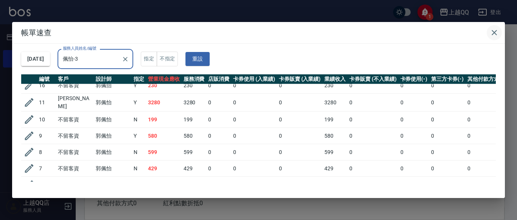
type input "佩怡-3"
click at [492, 33] on icon "button" at bounding box center [494, 32] width 9 height 9
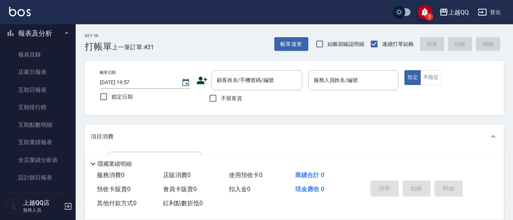
scroll to position [227, 0]
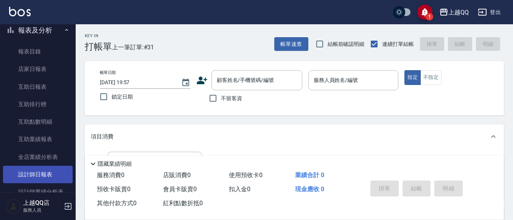
click at [59, 173] on link "設計師日報表" at bounding box center [38, 173] width 70 height 17
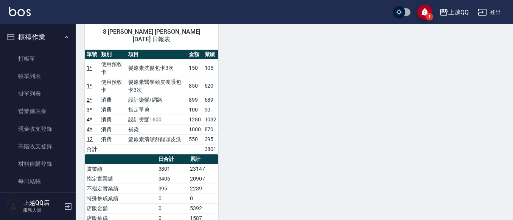
scroll to position [454, 0]
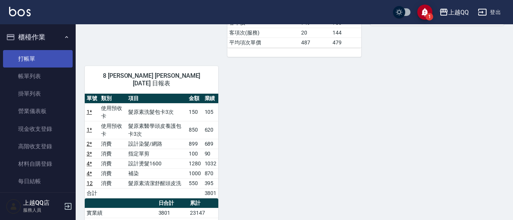
click at [32, 50] on link "打帳單" at bounding box center [38, 58] width 70 height 17
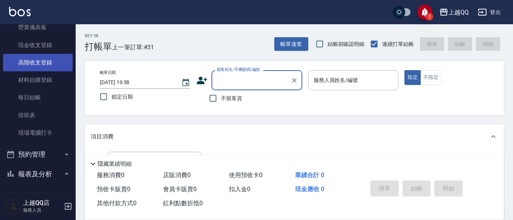
scroll to position [114, 0]
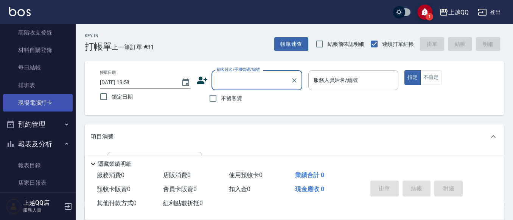
click at [53, 104] on link "現場電腦打卡" at bounding box center [38, 102] width 70 height 17
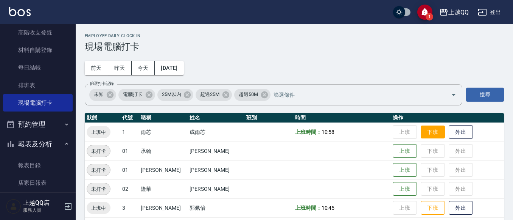
click at [421, 127] on button "下班" at bounding box center [433, 131] width 24 height 13
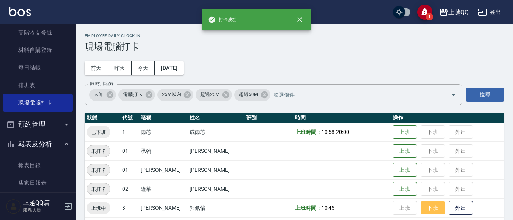
click at [431, 206] on button "下班" at bounding box center [433, 207] width 24 height 13
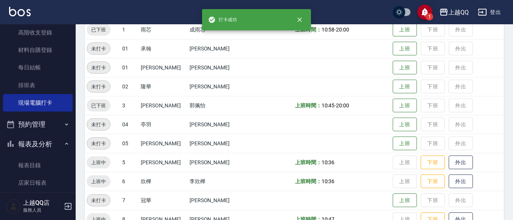
scroll to position [114, 0]
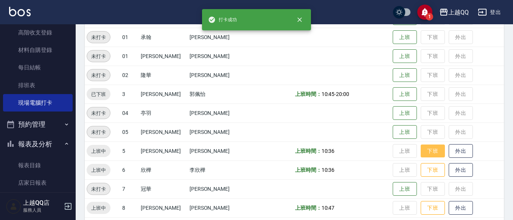
click at [425, 147] on button "下班" at bounding box center [433, 150] width 24 height 13
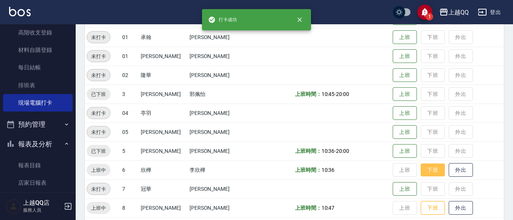
click at [426, 171] on button "下班" at bounding box center [433, 169] width 24 height 13
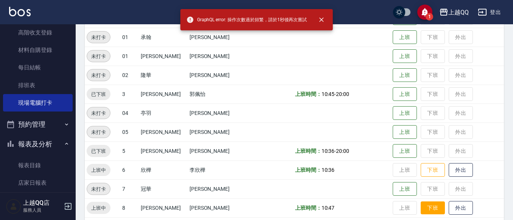
click at [428, 211] on button "下班" at bounding box center [433, 207] width 24 height 13
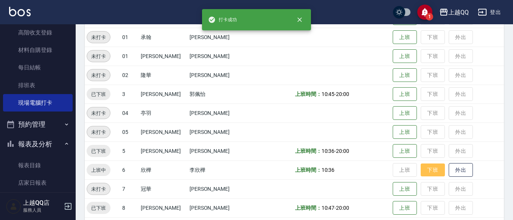
click at [433, 167] on button "下班" at bounding box center [433, 169] width 24 height 13
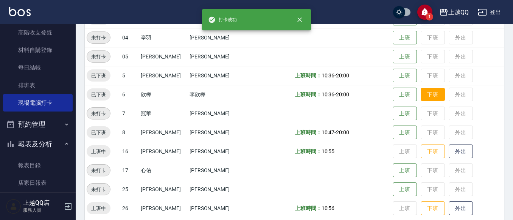
scroll to position [189, 0]
click at [425, 153] on button "下班" at bounding box center [433, 150] width 24 height 13
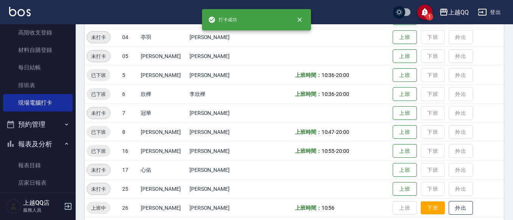
click at [423, 207] on button "下班" at bounding box center [433, 207] width 24 height 13
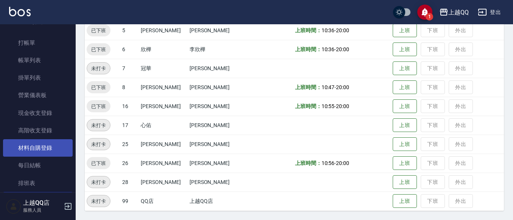
scroll to position [0, 0]
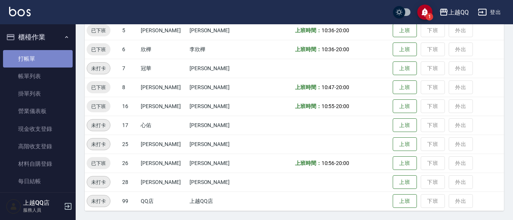
click at [61, 58] on link "打帳單" at bounding box center [38, 58] width 70 height 17
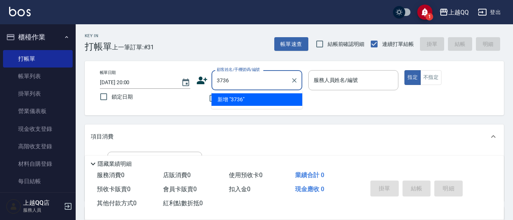
type input "3736"
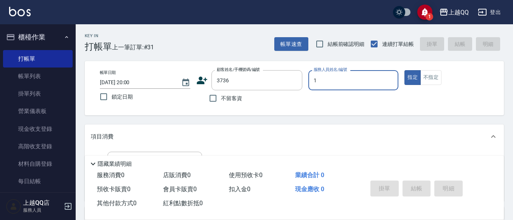
type input "1"
type button "true"
type input "雨芯-1"
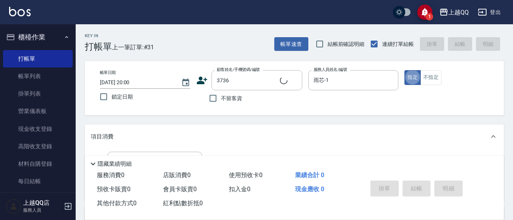
type input "江惠如/0916339743/3736"
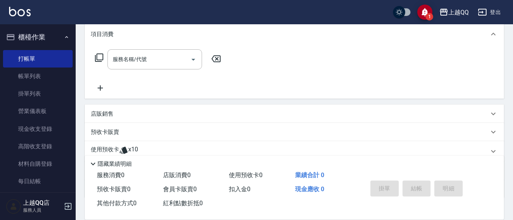
scroll to position [151, 0]
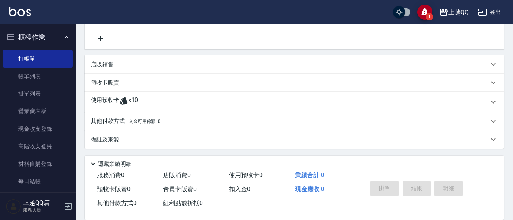
click at [185, 96] on div "使用預收卡 x10" at bounding box center [290, 101] width 398 height 11
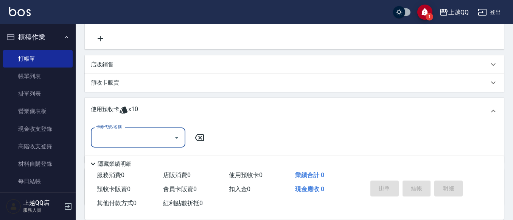
scroll to position [0, 0]
click at [176, 137] on icon "Open" at bounding box center [177, 138] width 4 height 2
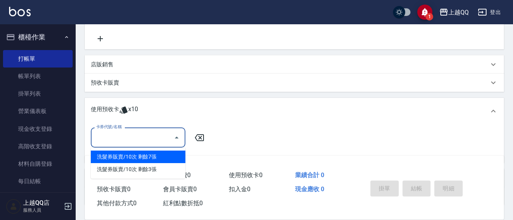
click at [164, 158] on div "洗髮券販賣/10次 剩餘7張" at bounding box center [138, 156] width 95 height 12
type input "洗髮券販賣/10次"
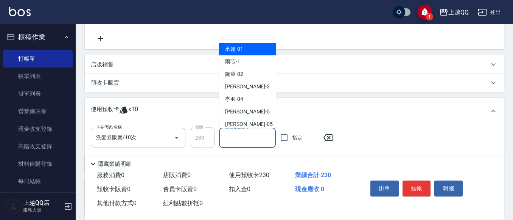
click at [254, 132] on input "洗-技術協助-1" at bounding box center [248, 137] width 50 height 13
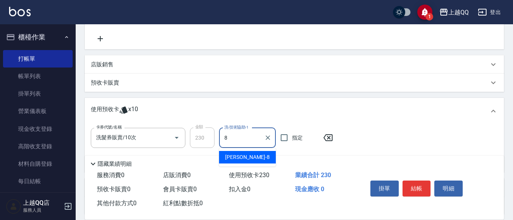
type input "孟穎-8"
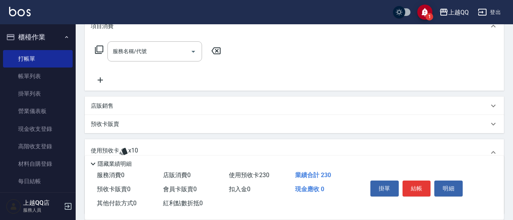
scroll to position [38, 0]
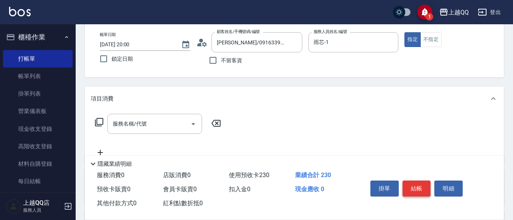
click at [420, 180] on button "結帳" at bounding box center [417, 188] width 28 height 16
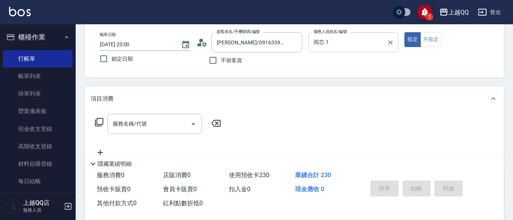
type input "2025/09/07 20:01"
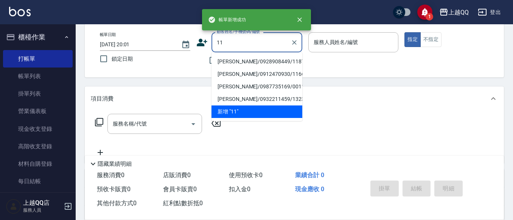
type input "1"
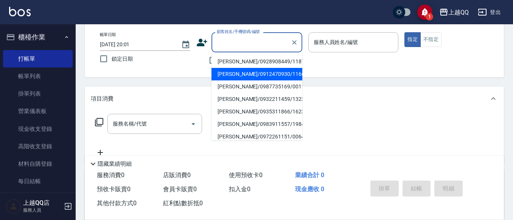
click at [198, 73] on div "帳單日期 2025/09/07 20:01 鎖定日期 顧客姓名/手機號碼/編號 顧客姓名/手機號碼/編號 不留客資 服務人員姓名/編號 服務人員姓名/編號 指…" at bounding box center [294, 50] width 419 height 54
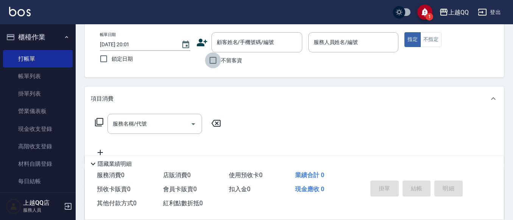
click at [213, 60] on input "不留客資" at bounding box center [213, 60] width 16 height 16
checkbox input "true"
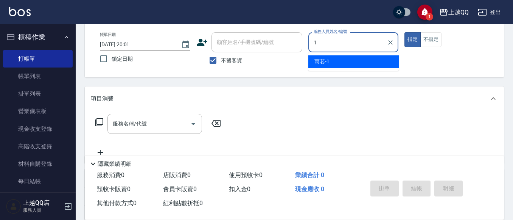
type input "雨芯-1"
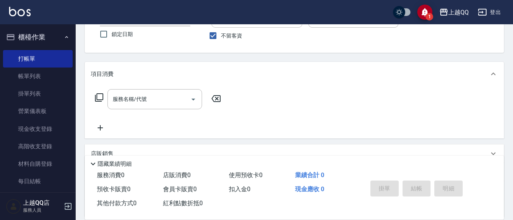
scroll to position [76, 0]
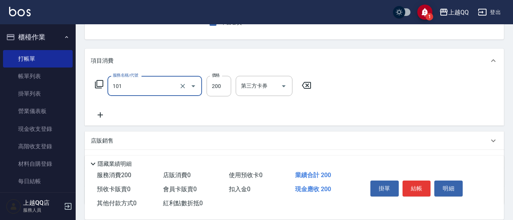
type input "洗髮(101)"
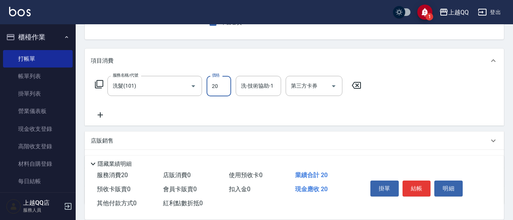
type input "200"
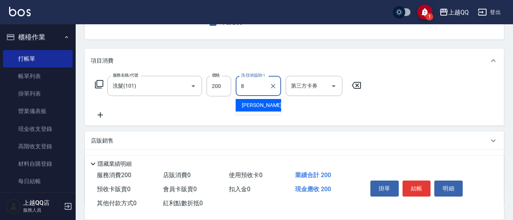
type input "孟穎-8"
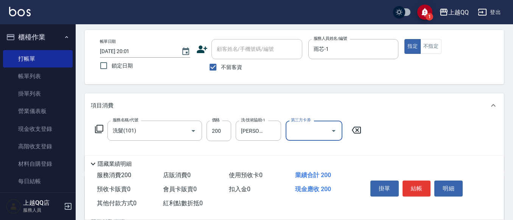
scroll to position [0, 0]
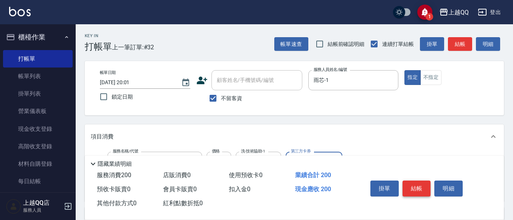
click at [407, 184] on button "結帳" at bounding box center [417, 188] width 28 height 16
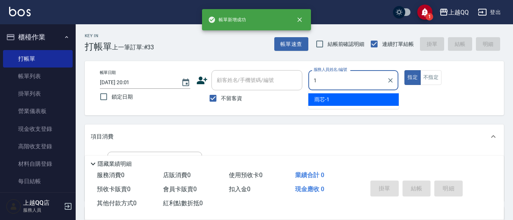
type input "雨芯-1"
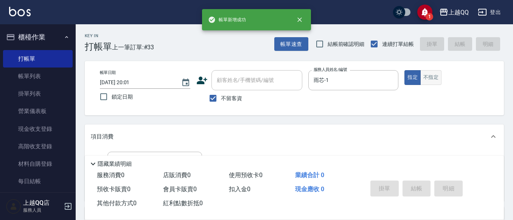
click at [436, 72] on div "帳單日期 2025/09/07 20:01 鎖定日期 顧客姓名/手機號碼/編號 顧客姓名/手機號碼/編號 不留客資 服務人員姓名/編號 雨芯-1 服務人員姓名…" at bounding box center [294, 88] width 419 height 54
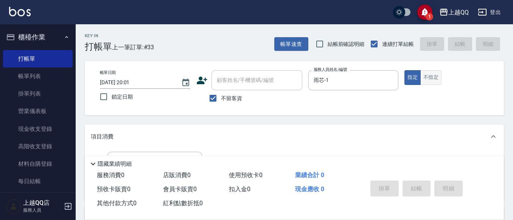
click at [435, 76] on button "不指定" at bounding box center [431, 77] width 21 height 15
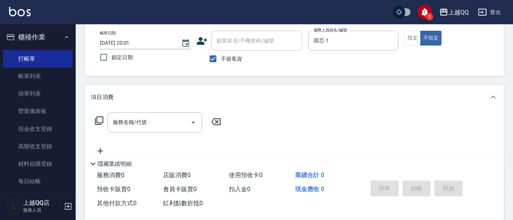
scroll to position [76, 0]
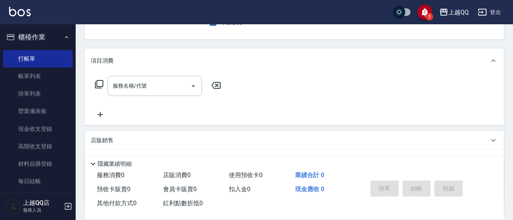
type button "false"
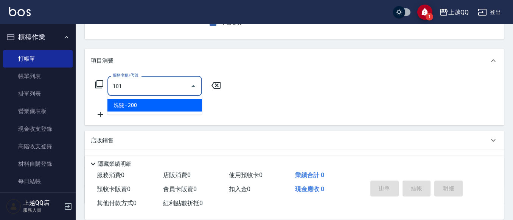
type input "洗髮(101)"
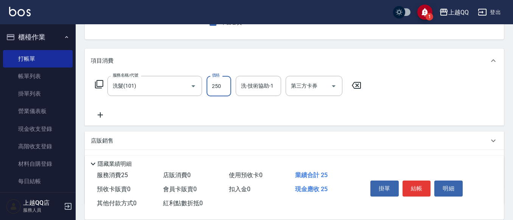
type input "250"
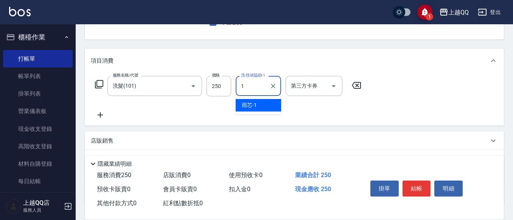
type input "雨芯-1"
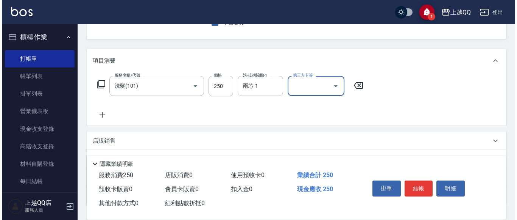
scroll to position [0, 0]
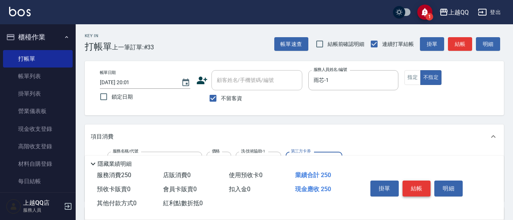
click at [418, 189] on button "結帳" at bounding box center [417, 188] width 28 height 16
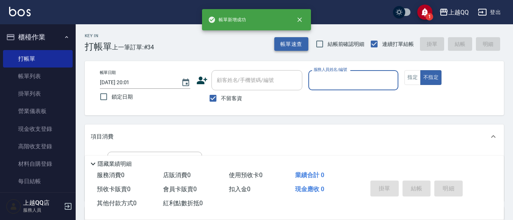
click at [297, 39] on button "帳單速查" at bounding box center [291, 44] width 34 height 14
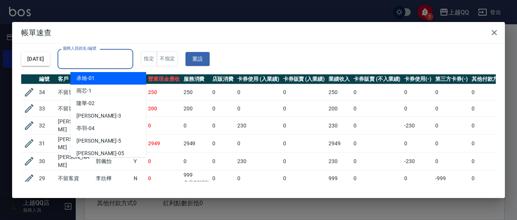
click at [130, 58] on input "服務人員姓名/編號" at bounding box center [95, 58] width 69 height 13
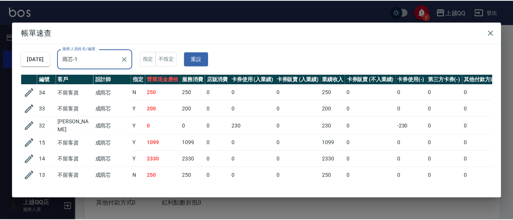
scroll to position [17, 0]
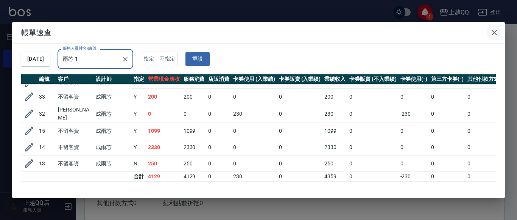
type input "雨芯-1"
click at [490, 32] on icon "button" at bounding box center [494, 32] width 9 height 9
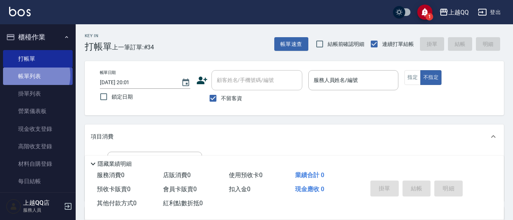
click at [32, 75] on link "帳單列表" at bounding box center [38, 75] width 70 height 17
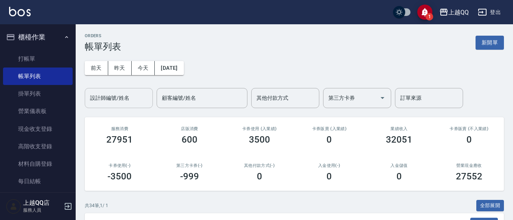
click at [102, 99] on div "設計師編號/姓名 設計師編號/姓名" at bounding box center [119, 98] width 68 height 20
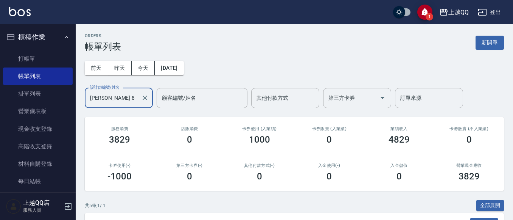
scroll to position [159, 0]
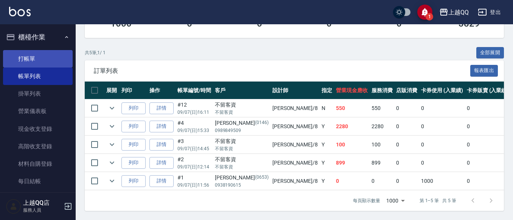
type input "孟穎-8"
click at [18, 59] on link "打帳單" at bounding box center [38, 58] width 70 height 17
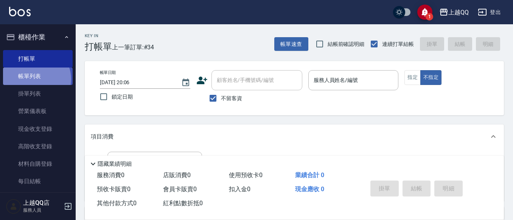
click at [36, 79] on link "帳單列表" at bounding box center [38, 75] width 70 height 17
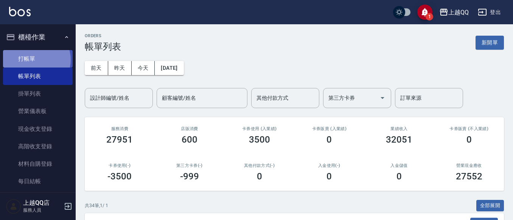
click at [35, 59] on link "打帳單" at bounding box center [38, 58] width 70 height 17
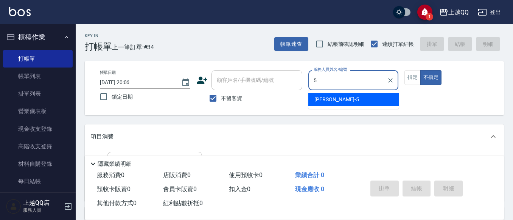
type input "5"
type button "false"
type input "林昱慈-5"
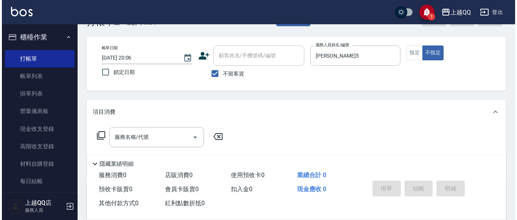
scroll to position [38, 0]
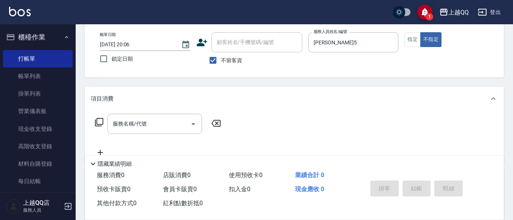
click at [98, 121] on icon at bounding box center [99, 121] width 9 height 9
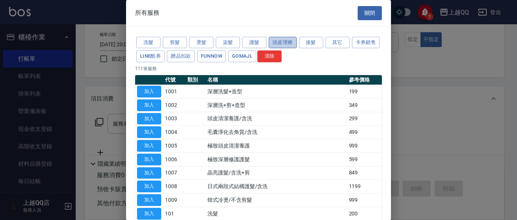
click at [286, 38] on button "頭皮理療" at bounding box center [283, 43] width 28 height 12
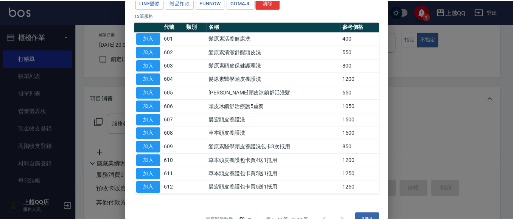
scroll to position [69, 0]
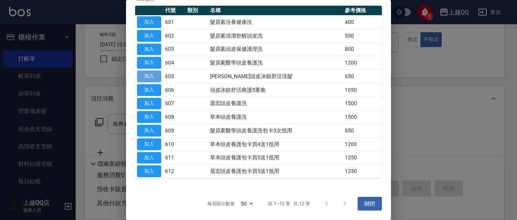
click at [158, 75] on button "加入" at bounding box center [149, 76] width 24 height 12
type input "仲夏頭皮冰鎮舒活洗髮(605)"
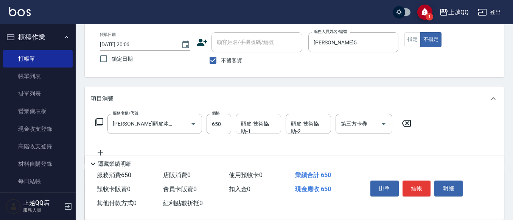
click at [246, 125] on input "頭皮-技術協助-1" at bounding box center [258, 123] width 39 height 13
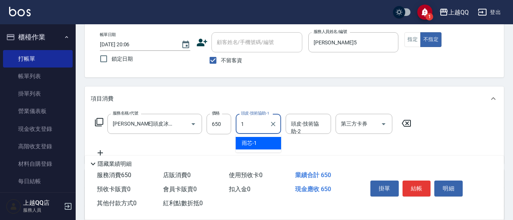
type input "雨芯-1"
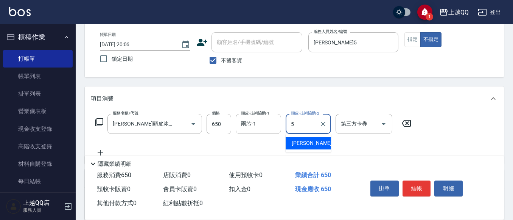
type input "林昱慈-5"
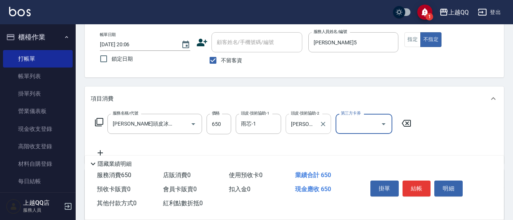
click at [317, 125] on div "林昱慈-5 頭皮-技術協助-2" at bounding box center [308, 124] width 45 height 20
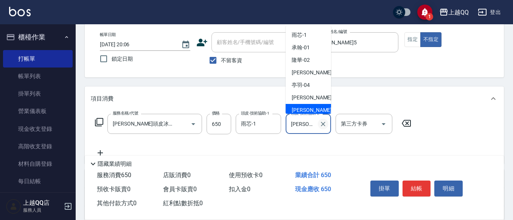
scroll to position [3, 0]
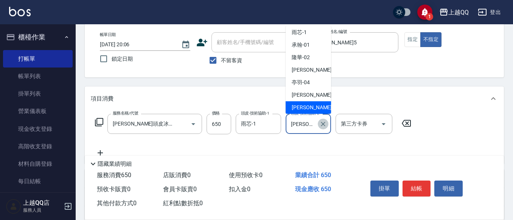
click at [326, 125] on icon "Clear" at bounding box center [323, 124] width 8 height 8
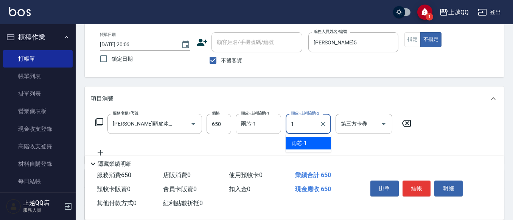
scroll to position [0, 0]
type input "怡璇-16"
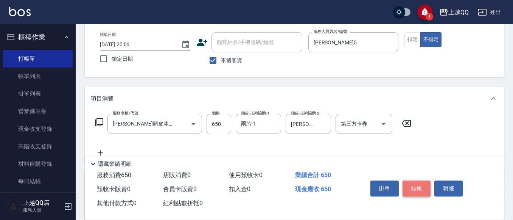
click at [413, 184] on button "結帳" at bounding box center [417, 188] width 28 height 16
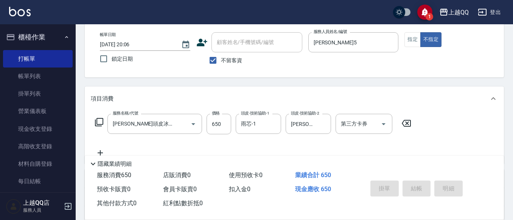
type input "2025/09/07 20:07"
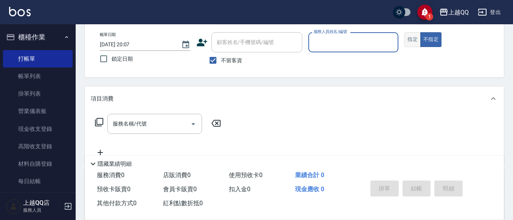
click at [419, 40] on button "指定" at bounding box center [413, 39] width 16 height 15
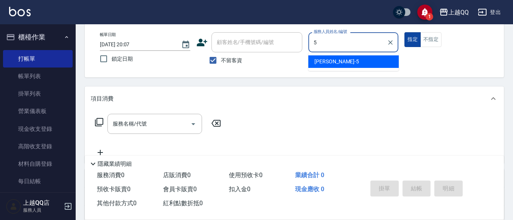
type input "林昱慈-5"
type button "true"
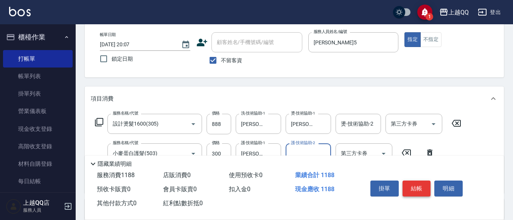
click at [410, 184] on button "結帳" at bounding box center [417, 188] width 28 height 16
click at [424, 191] on button "結帳" at bounding box center [417, 188] width 28 height 16
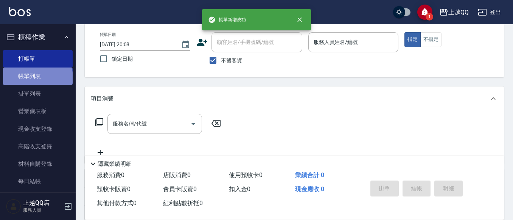
click at [37, 78] on link "帳單列表" at bounding box center [38, 75] width 70 height 17
click at [51, 75] on link "帳單列表" at bounding box center [38, 75] width 70 height 17
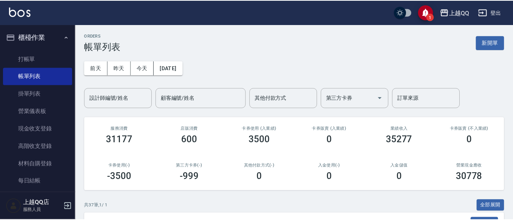
scroll to position [151, 0]
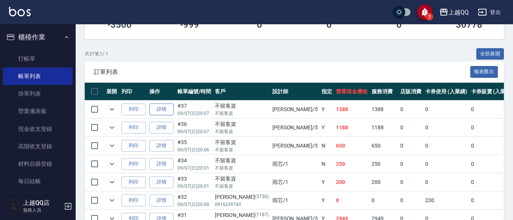
click at [165, 111] on link "詳情" at bounding box center [162, 109] width 24 height 12
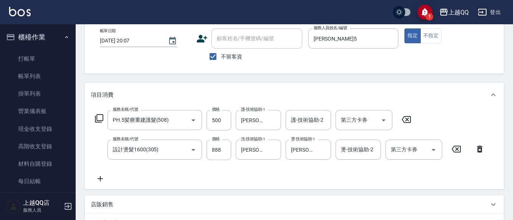
scroll to position [76, 0]
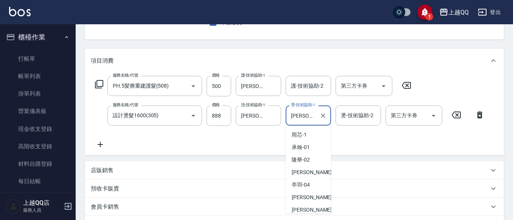
click at [311, 118] on input "怡璇-16" at bounding box center [302, 115] width 27 height 13
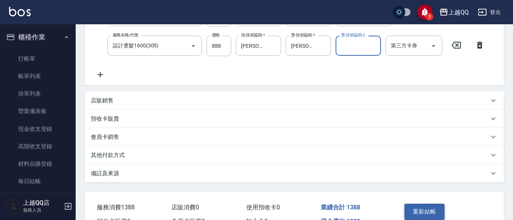
scroll to position [151, 0]
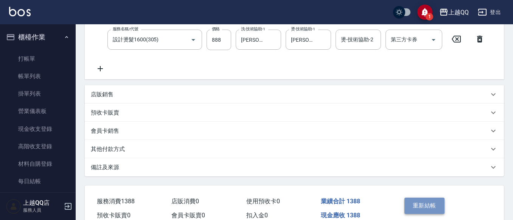
click at [439, 200] on button "重新結帳" at bounding box center [425, 205] width 40 height 16
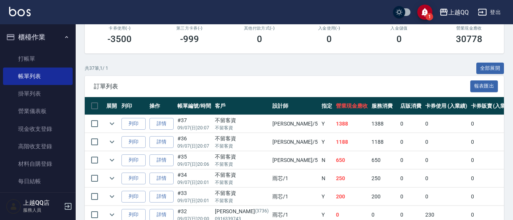
scroll to position [151, 0]
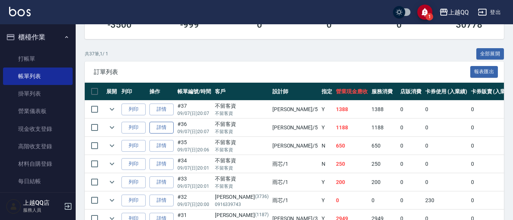
click at [162, 121] on link "詳情" at bounding box center [162, 127] width 24 height 12
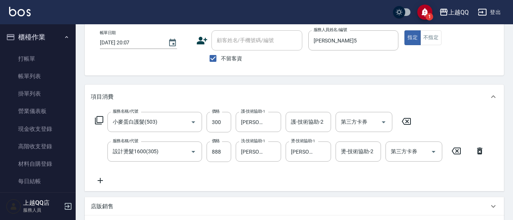
scroll to position [76, 0]
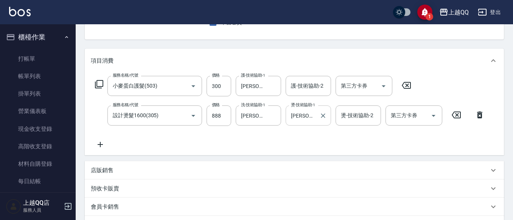
click at [313, 117] on input "怡璇-16" at bounding box center [302, 115] width 27 height 13
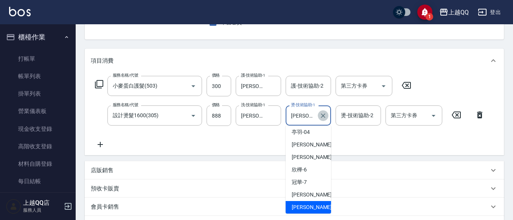
click at [319, 118] on button "Clear" at bounding box center [323, 115] width 11 height 11
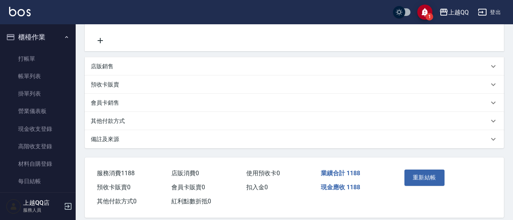
scroll to position [189, 0]
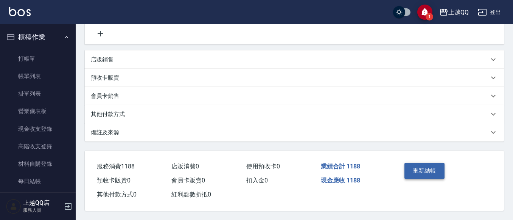
click at [413, 165] on button "重新結帳" at bounding box center [425, 170] width 40 height 16
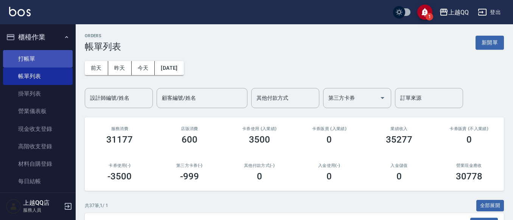
click at [47, 57] on link "打帳單" at bounding box center [38, 58] width 70 height 17
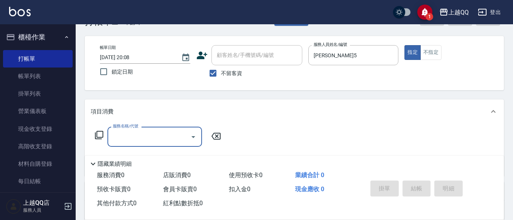
scroll to position [38, 0]
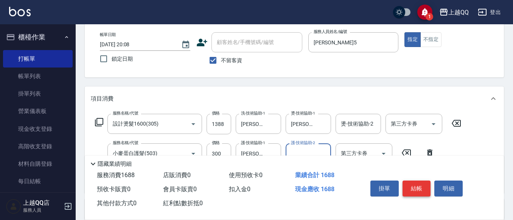
click at [408, 185] on button "結帳" at bounding box center [417, 188] width 28 height 16
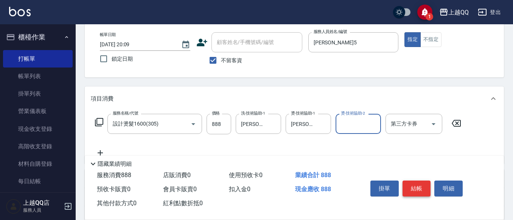
click at [425, 183] on button "結帳" at bounding box center [417, 188] width 28 height 16
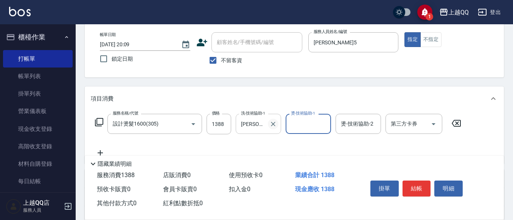
click at [271, 126] on icon "Clear" at bounding box center [273, 124] width 8 height 8
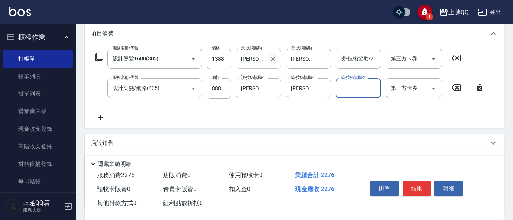
scroll to position [114, 0]
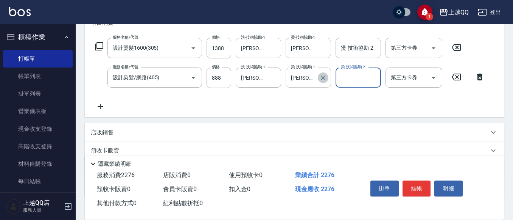
click at [325, 78] on icon "Clear" at bounding box center [323, 78] width 8 height 8
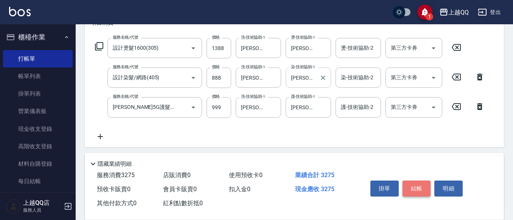
click at [421, 182] on button "結帳" at bounding box center [417, 188] width 28 height 16
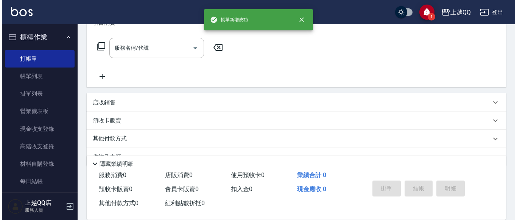
scroll to position [0, 0]
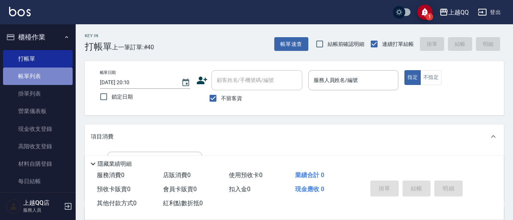
click at [42, 70] on link "帳單列表" at bounding box center [38, 75] width 70 height 17
click at [65, 76] on link "帳單列表" at bounding box center [38, 75] width 70 height 17
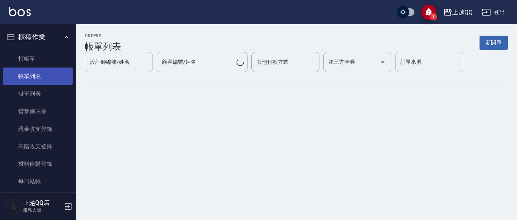
click at [65, 76] on link "帳單列表" at bounding box center [38, 75] width 70 height 17
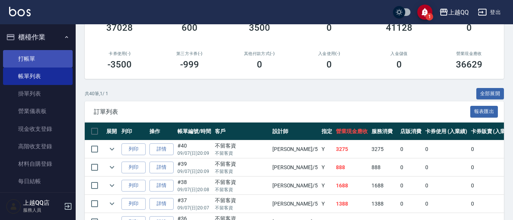
scroll to position [76, 0]
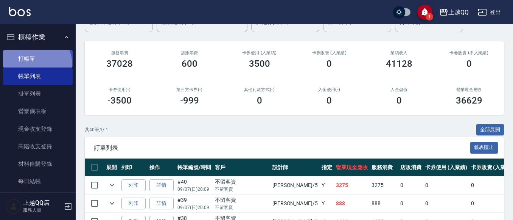
click at [30, 65] on link "打帳單" at bounding box center [38, 58] width 70 height 17
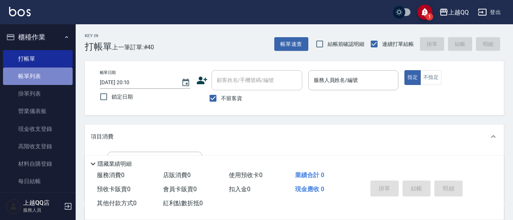
click at [58, 78] on link "帳單列表" at bounding box center [38, 75] width 70 height 17
click at [60, 81] on link "帳單列表" at bounding box center [38, 75] width 70 height 17
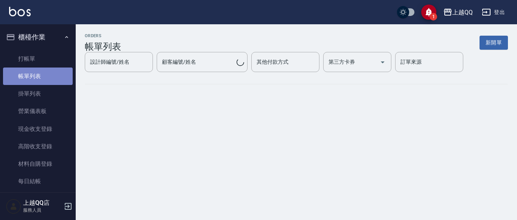
click at [61, 81] on link "帳單列表" at bounding box center [38, 75] width 70 height 17
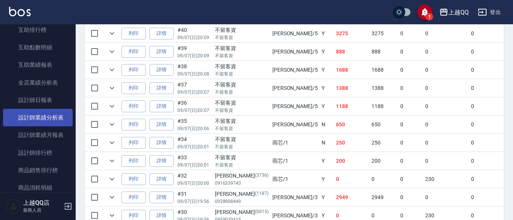
scroll to position [303, 0]
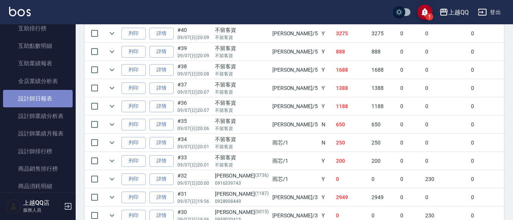
click at [47, 96] on link "設計師日報表" at bounding box center [38, 98] width 70 height 17
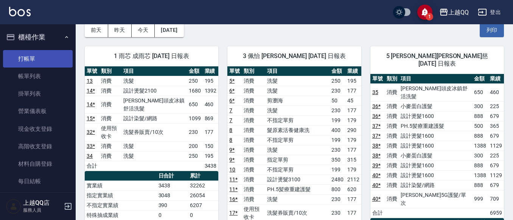
click at [35, 54] on link "打帳單" at bounding box center [38, 58] width 70 height 17
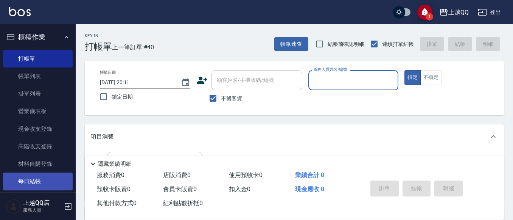
click at [29, 182] on link "每日結帳" at bounding box center [38, 180] width 70 height 17
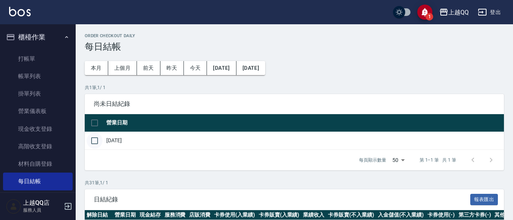
click at [95, 140] on input "checkbox" at bounding box center [95, 140] width 16 height 16
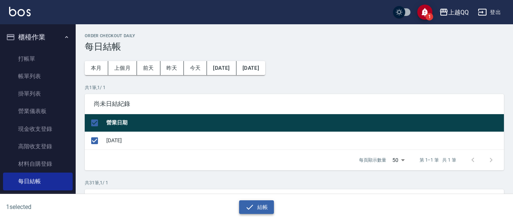
click at [255, 207] on button "結帳" at bounding box center [256, 207] width 35 height 14
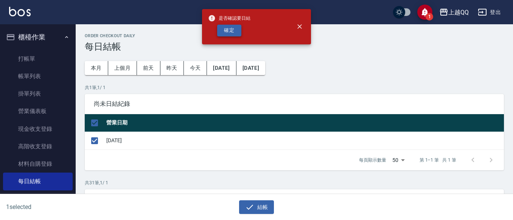
click at [224, 28] on button "確定" at bounding box center [229, 31] width 24 height 12
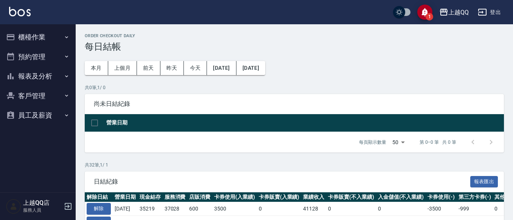
click at [37, 77] on button "報表及分析" at bounding box center [38, 76] width 70 height 20
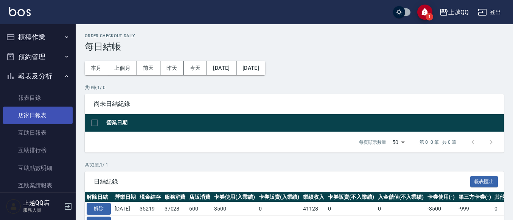
click at [41, 118] on link "店家日報表" at bounding box center [38, 114] width 70 height 17
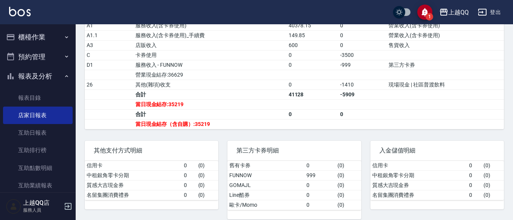
scroll to position [281, 0]
